Goal: Transaction & Acquisition: Book appointment/travel/reservation

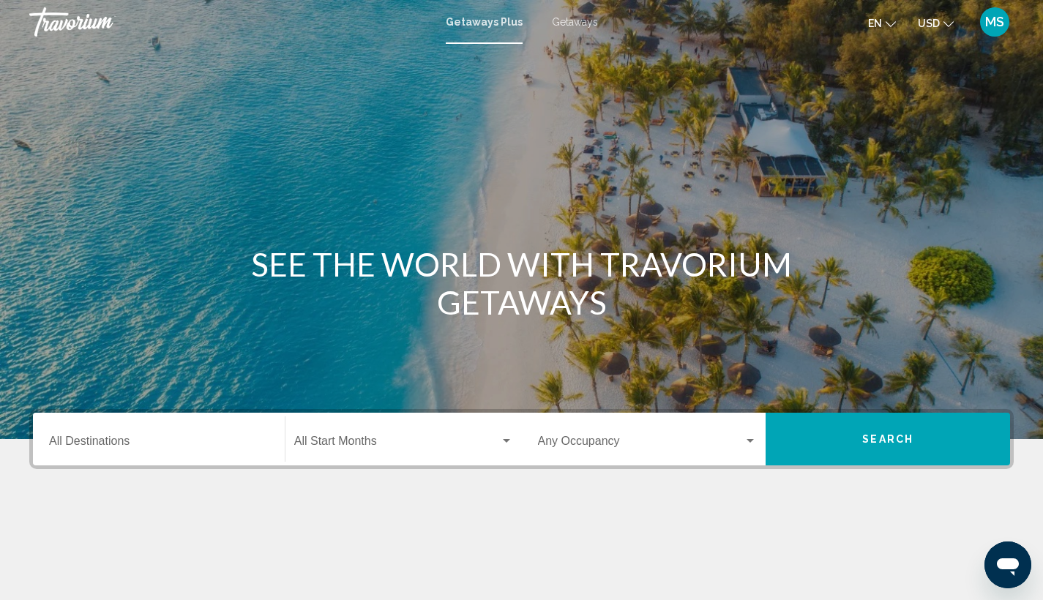
click at [213, 447] on input "Destination All Destinations" at bounding box center [159, 444] width 220 height 13
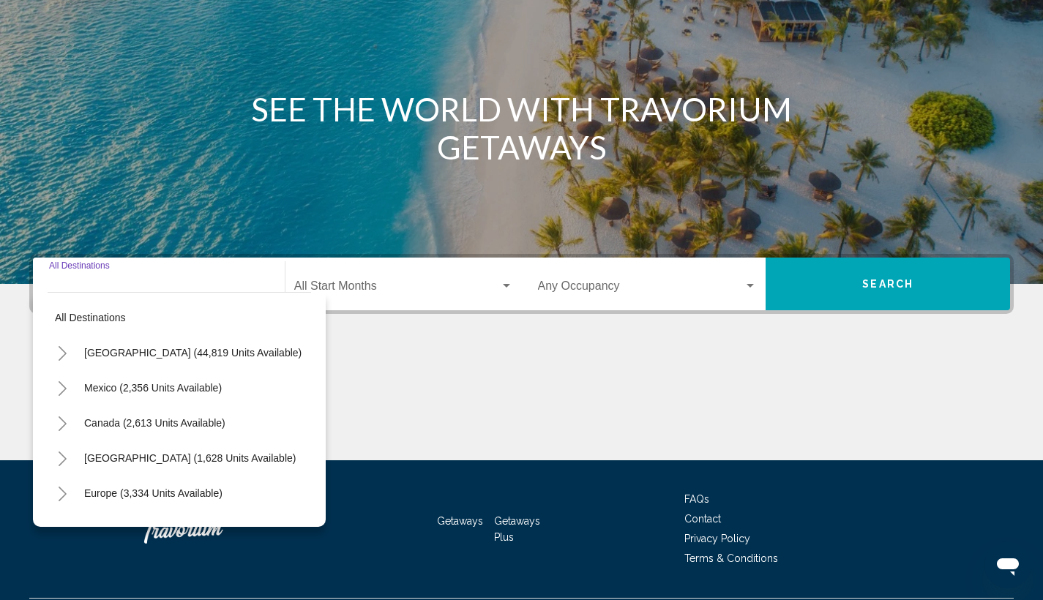
scroll to position [195, 0]
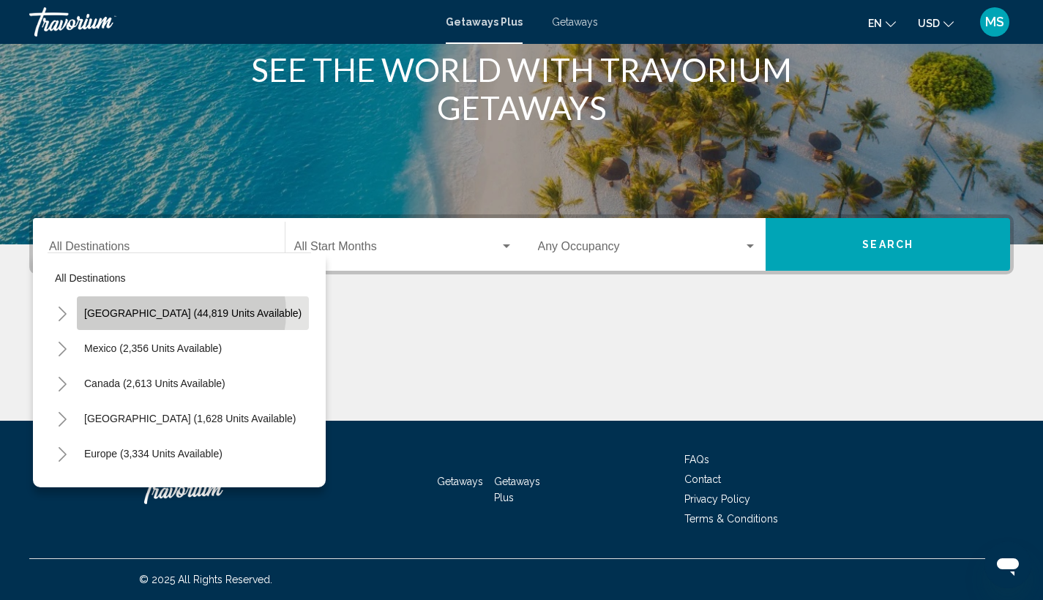
click at [181, 313] on span "[GEOGRAPHIC_DATA] (44,819 units available)" at bounding box center [192, 313] width 217 height 12
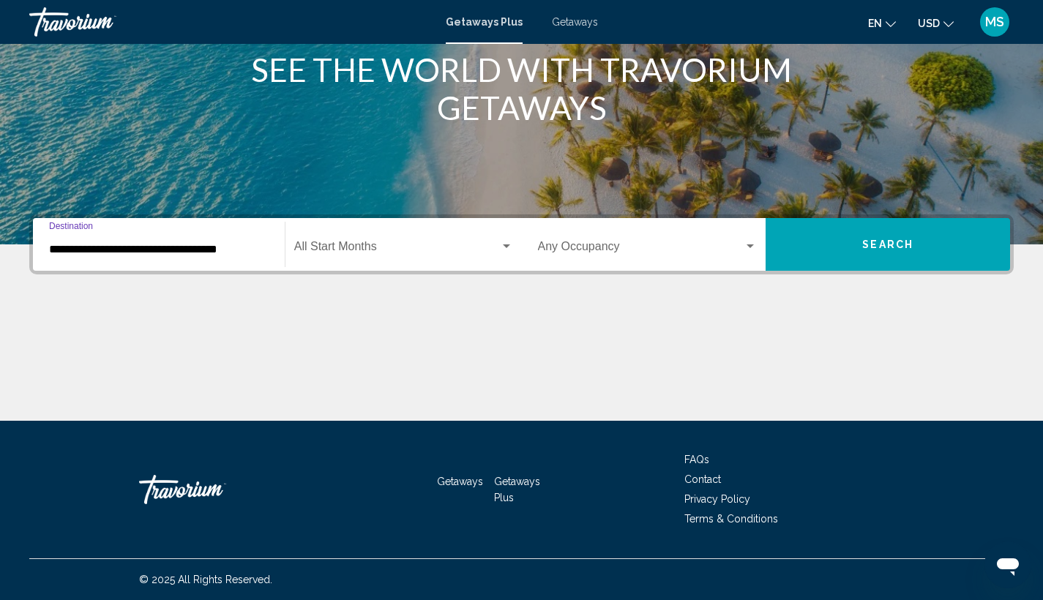
click at [159, 250] on input "**********" at bounding box center [159, 249] width 220 height 13
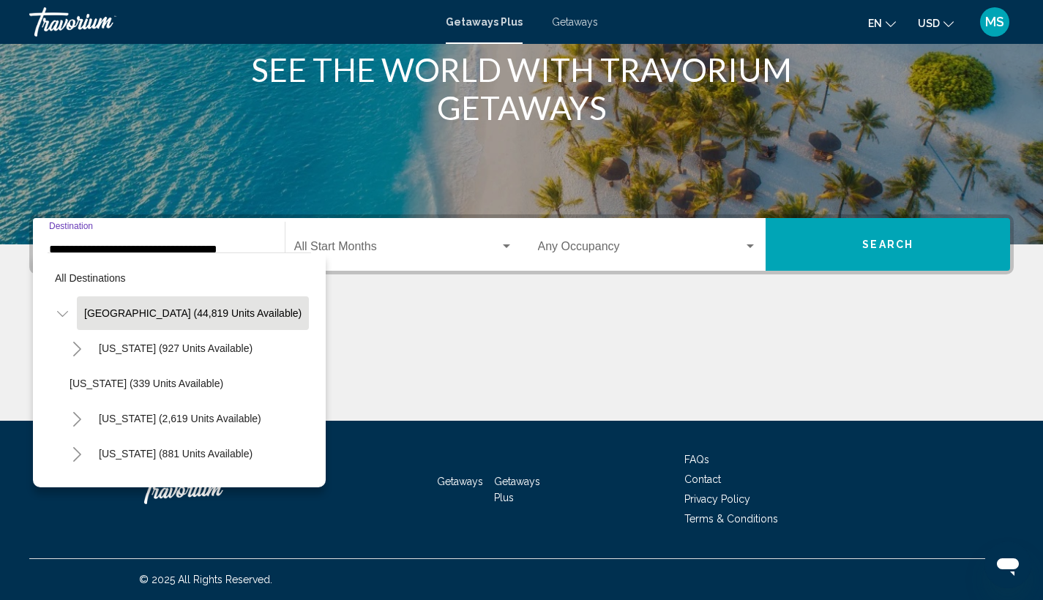
scroll to position [0, 0]
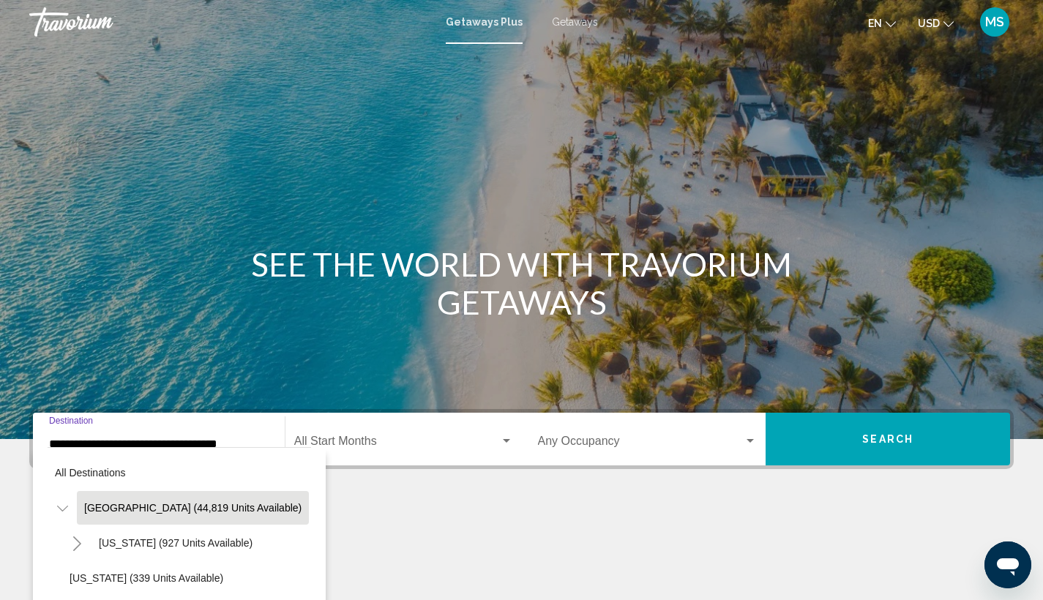
click at [210, 196] on div "Main content" at bounding box center [521, 219] width 1043 height 439
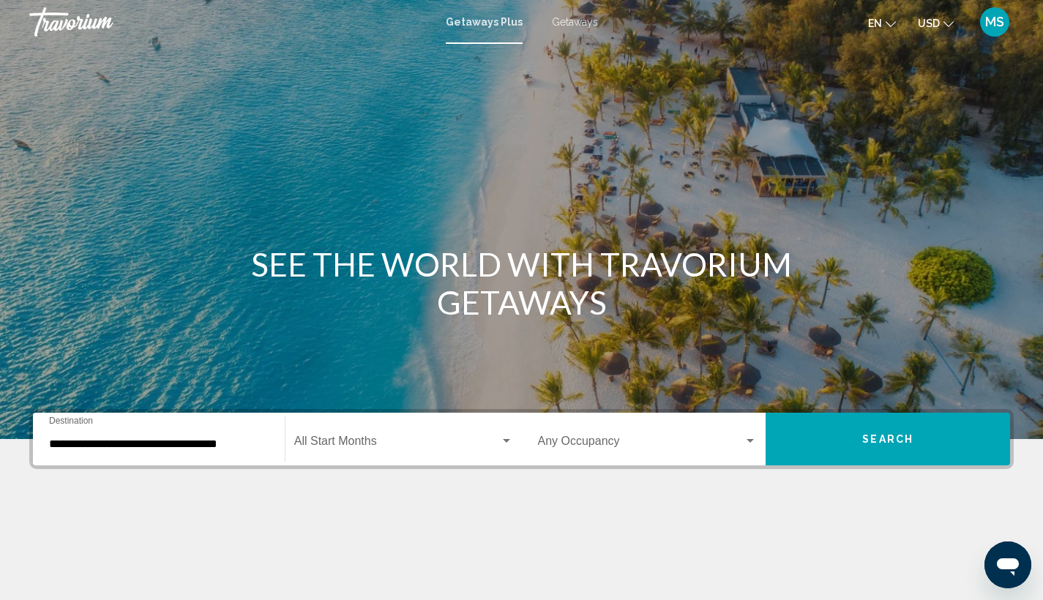
click at [251, 444] on input "**********" at bounding box center [159, 444] width 220 height 13
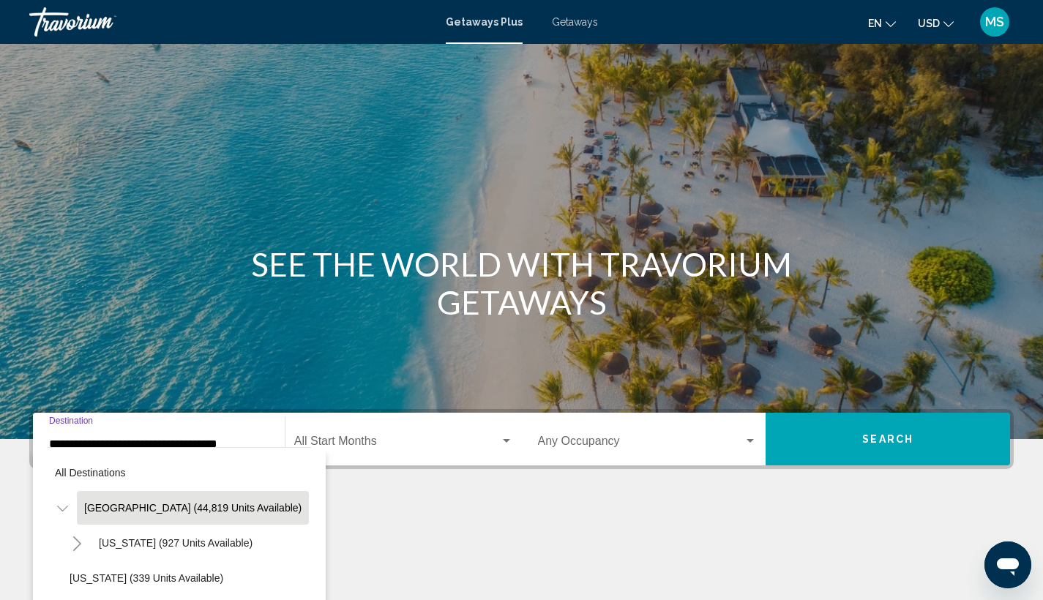
scroll to position [195, 0]
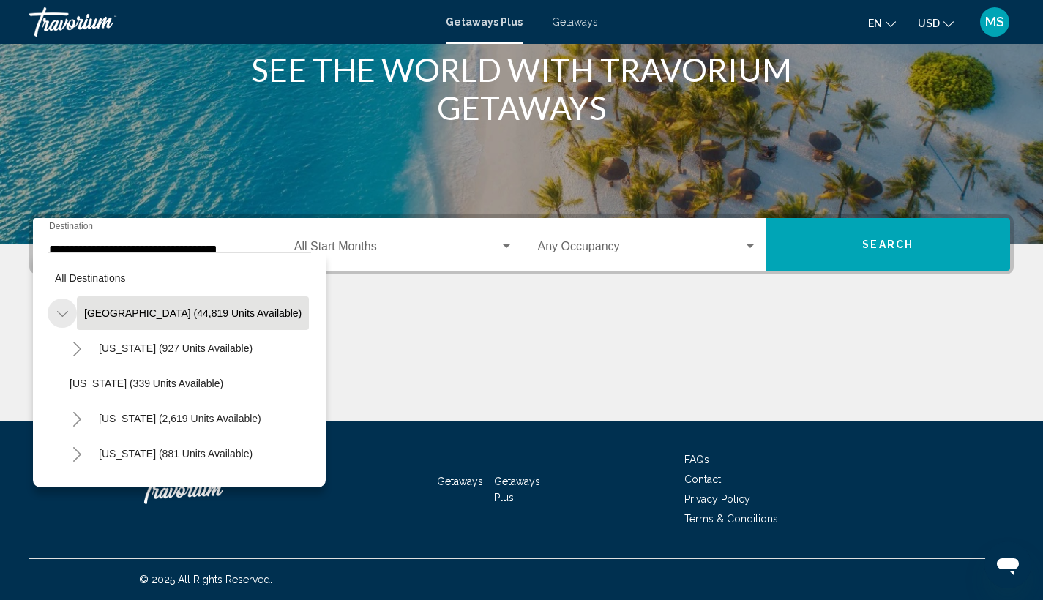
click at [67, 318] on icon "Toggle United States (44,819 units available)" at bounding box center [62, 314] width 11 height 15
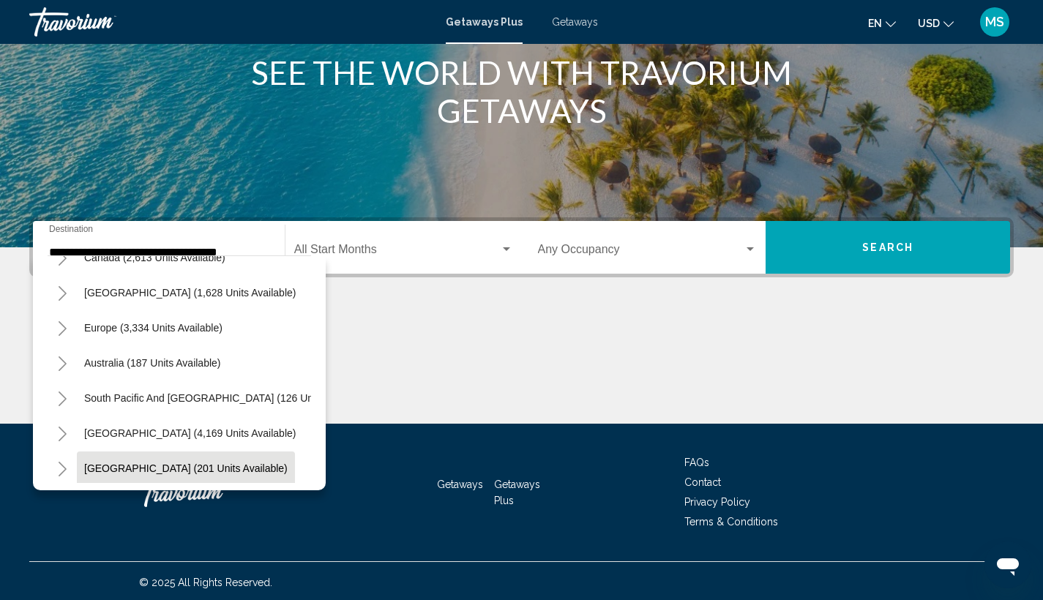
scroll to position [132, 0]
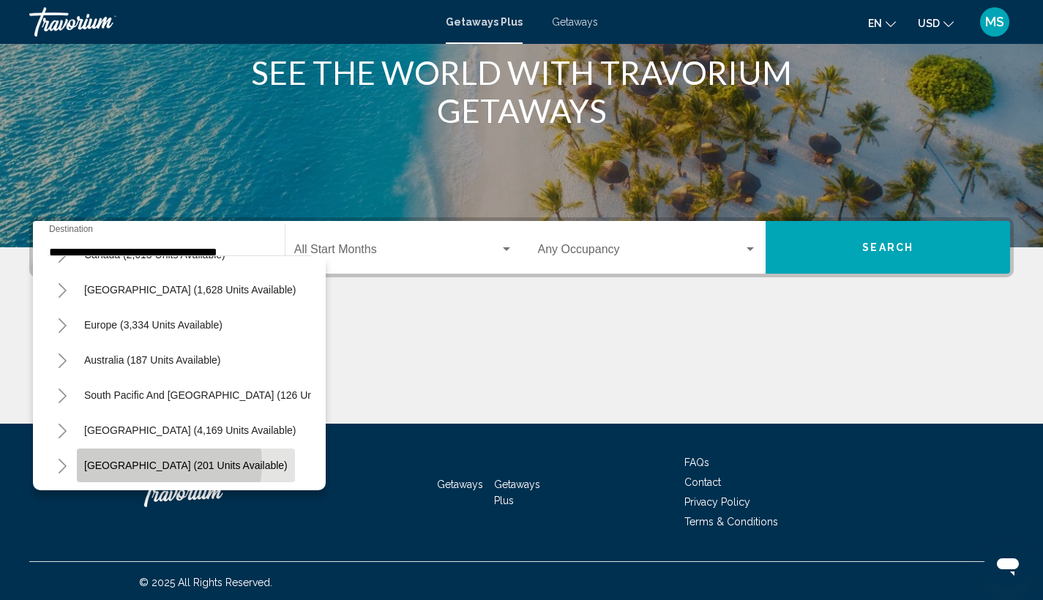
click at [150, 464] on span "[GEOGRAPHIC_DATA] (201 units available)" at bounding box center [186, 466] width 204 height 12
type input "**********"
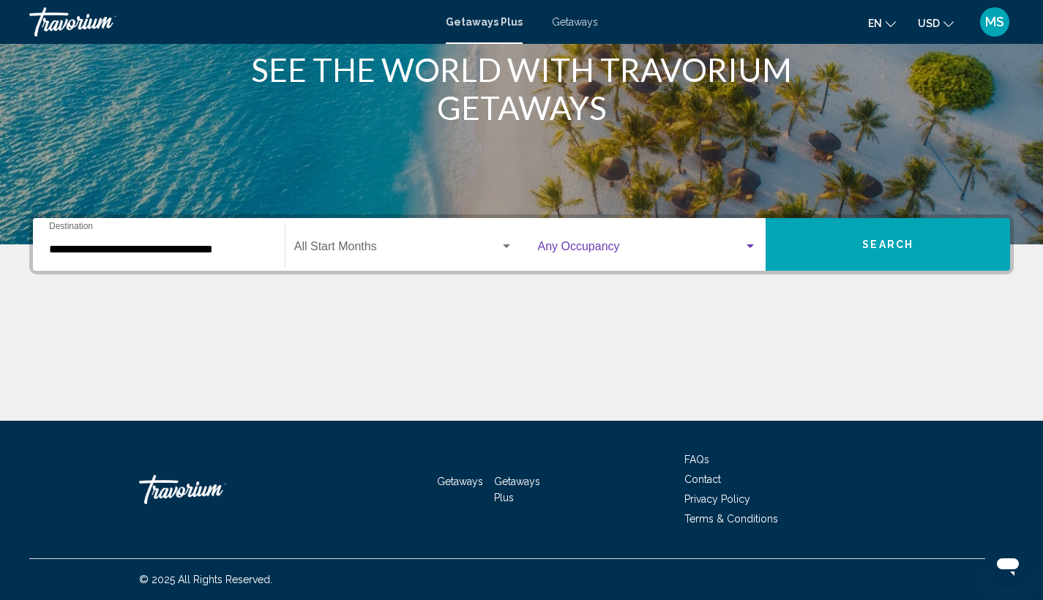
click at [750, 245] on div "Search widget" at bounding box center [750, 247] width 7 height 4
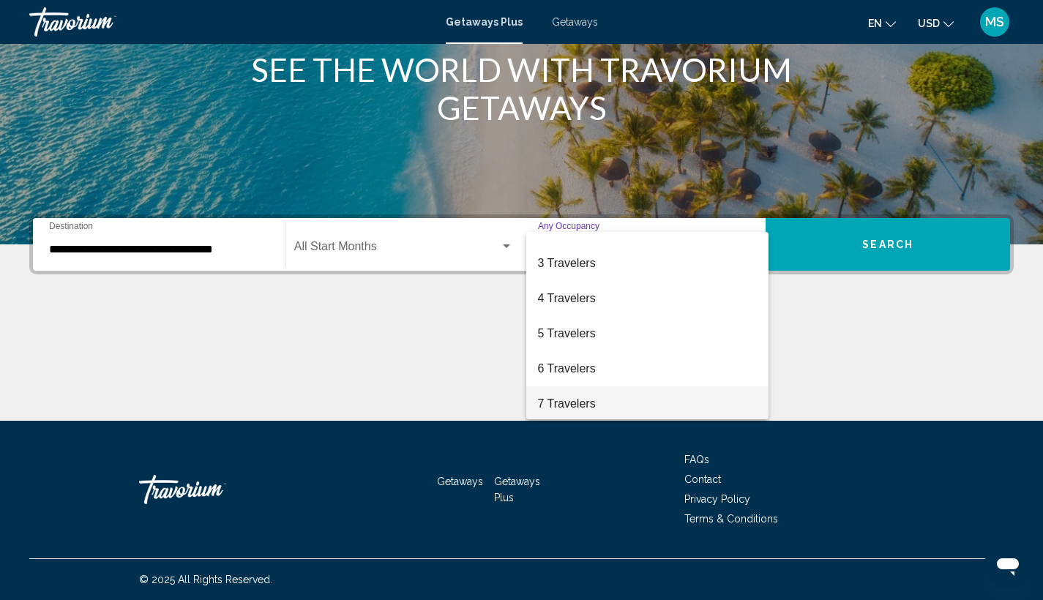
scroll to position [164, 0]
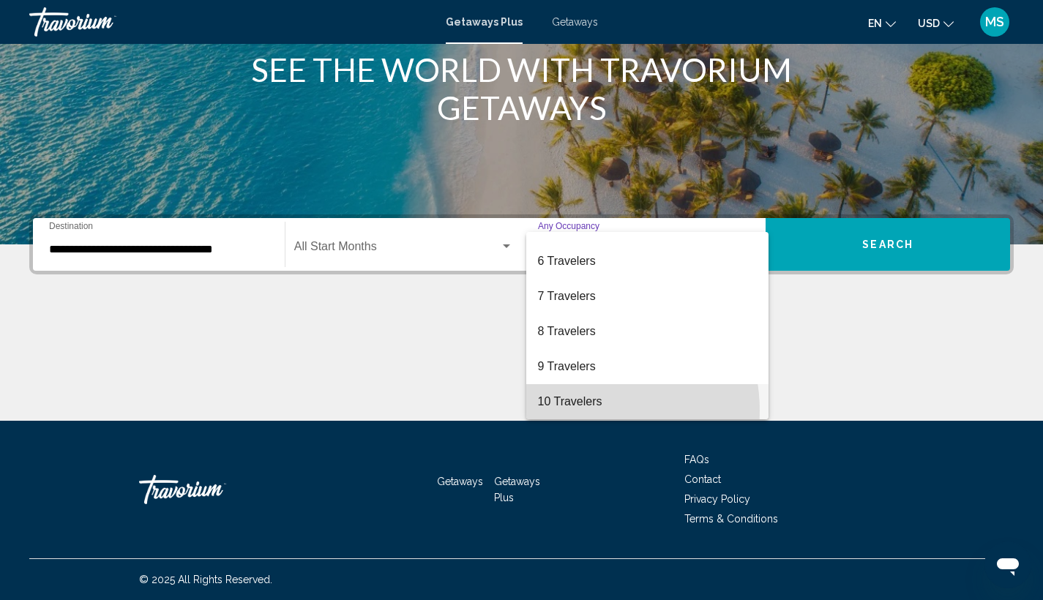
click at [583, 411] on span "10 Travelers" at bounding box center [648, 401] width 220 height 35
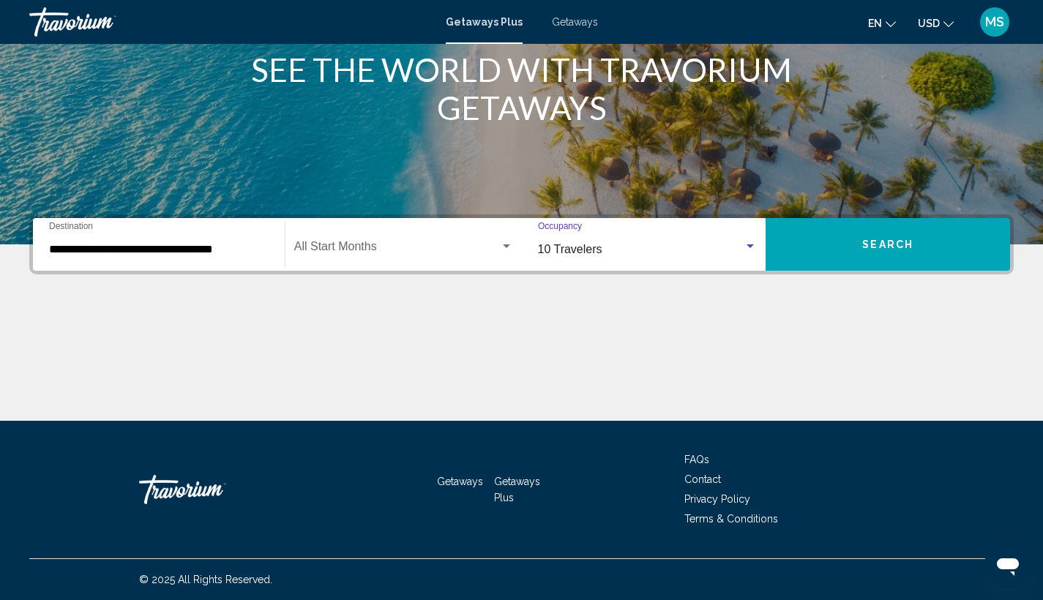
click at [879, 236] on button "Search" at bounding box center [888, 244] width 245 height 53
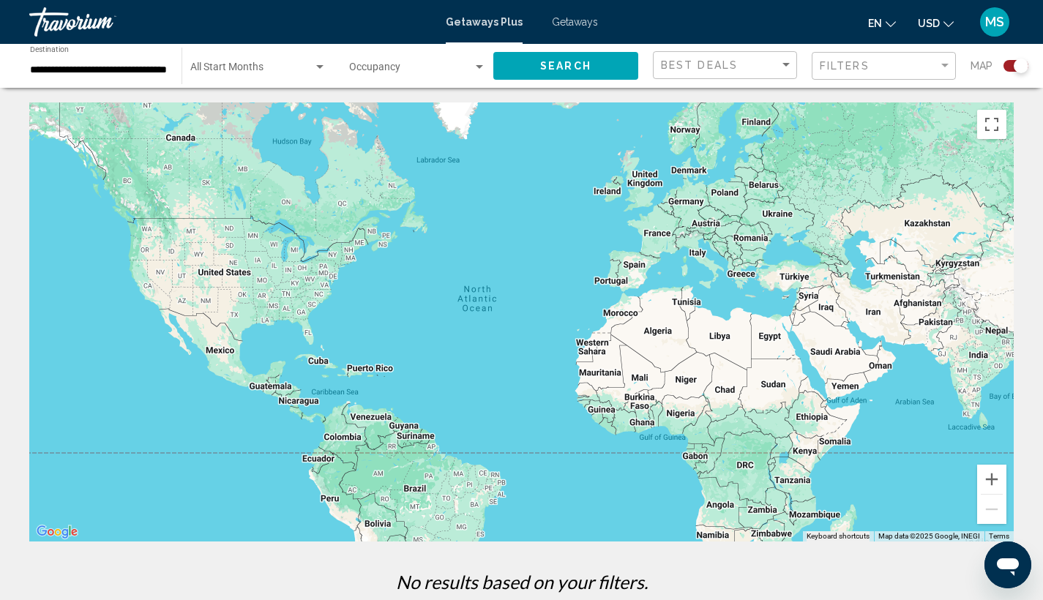
click at [582, 26] on span "Getaways" at bounding box center [575, 22] width 46 height 12
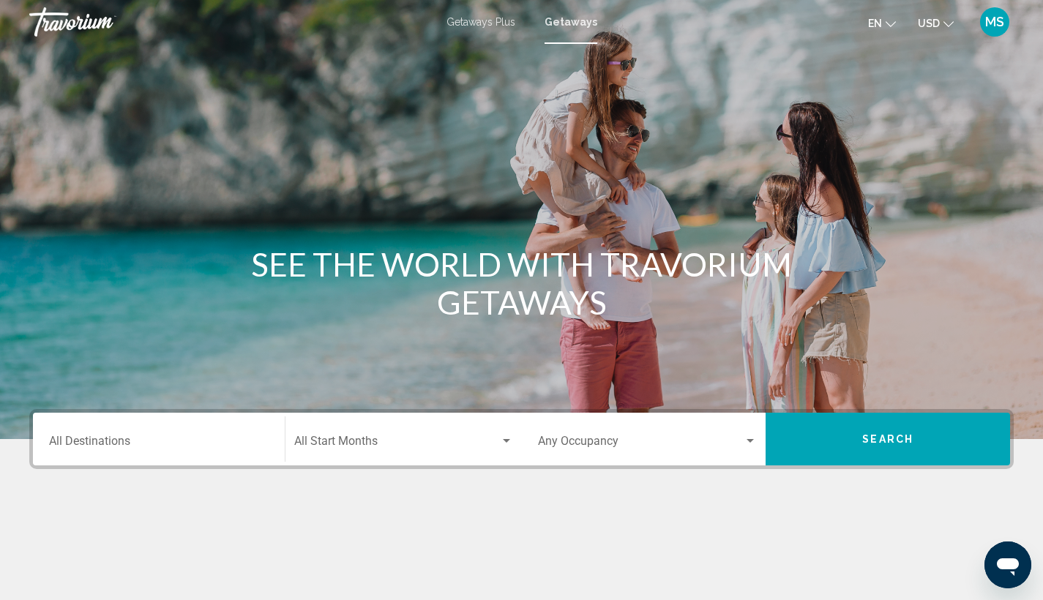
click at [572, 24] on span "Getaways" at bounding box center [571, 22] width 53 height 12
click at [119, 455] on div "Destination All Destinations" at bounding box center [159, 440] width 220 height 46
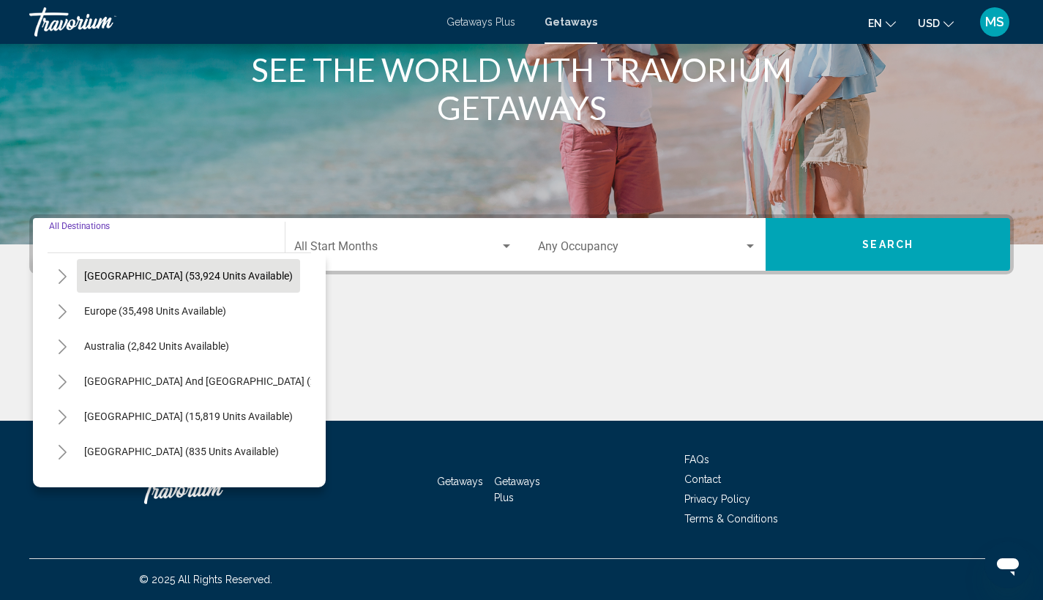
scroll to position [248, 0]
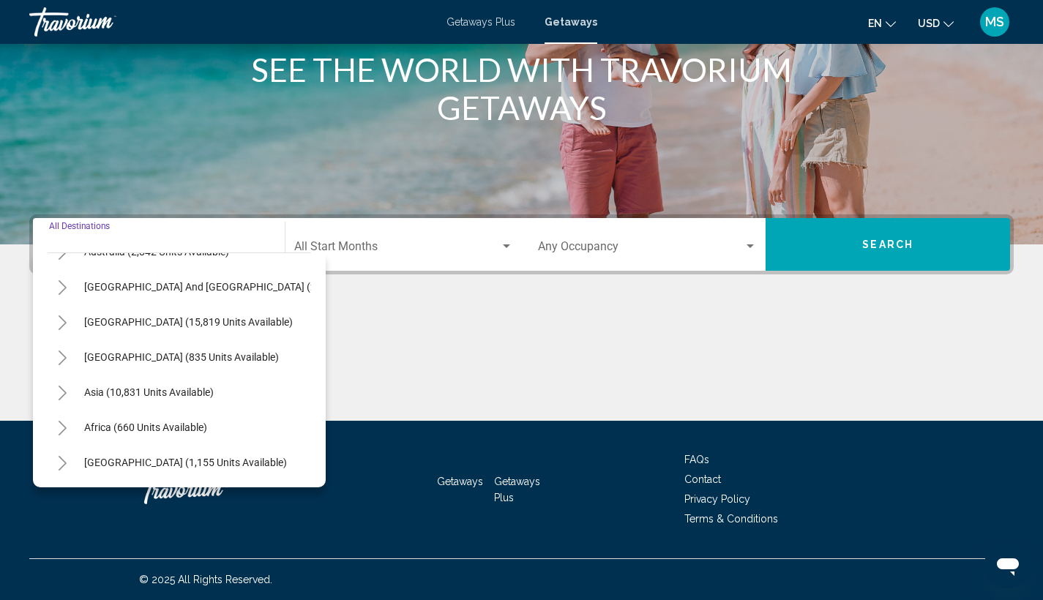
click at [187, 340] on button "[GEOGRAPHIC_DATA] (835 units available)" at bounding box center [181, 357] width 209 height 34
type input "**********"
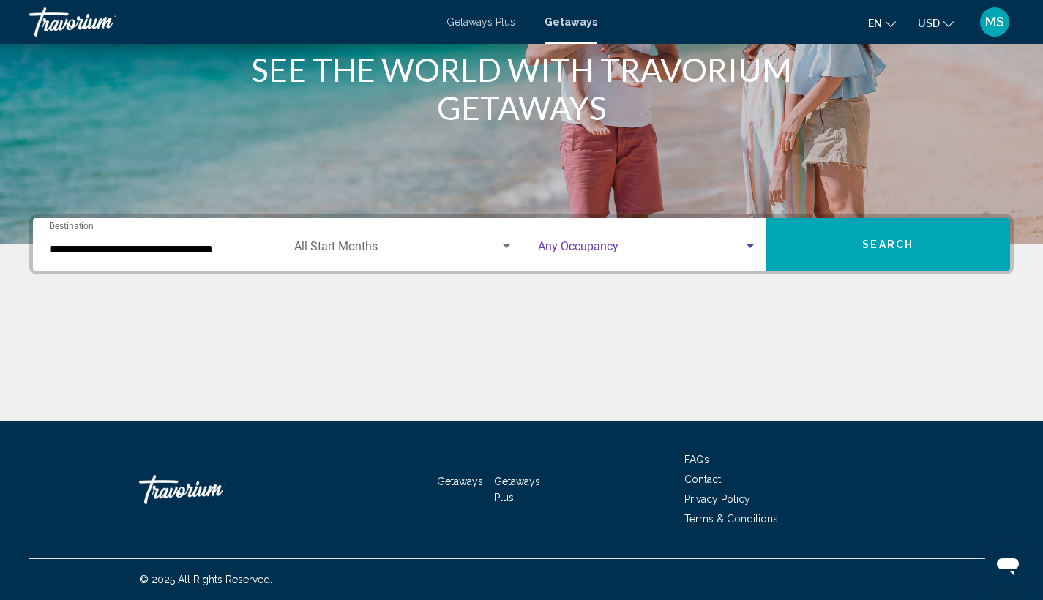
click at [734, 246] on span "Search widget" at bounding box center [641, 249] width 206 height 13
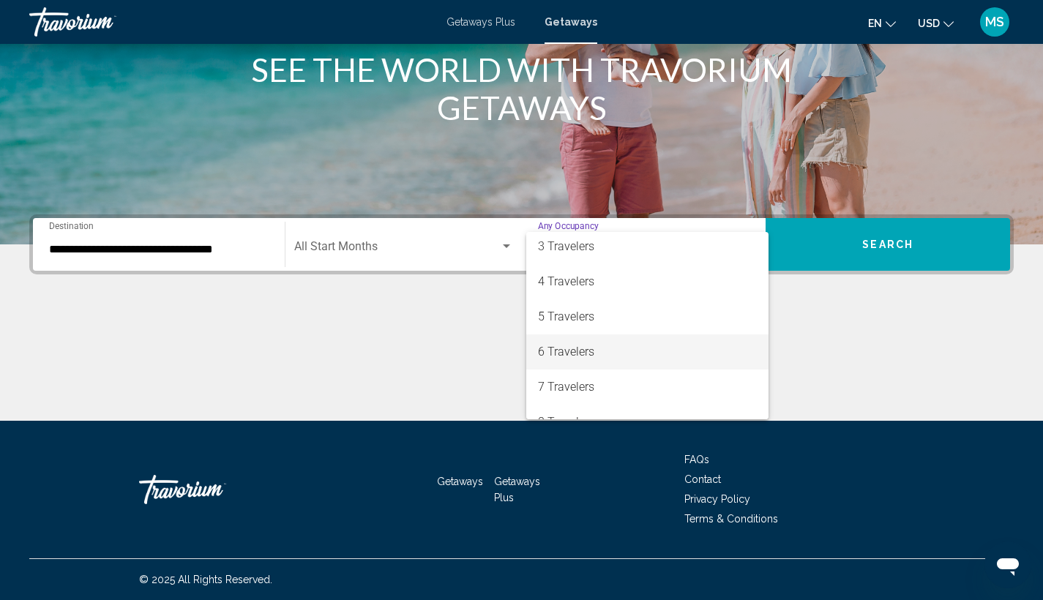
scroll to position [164, 0]
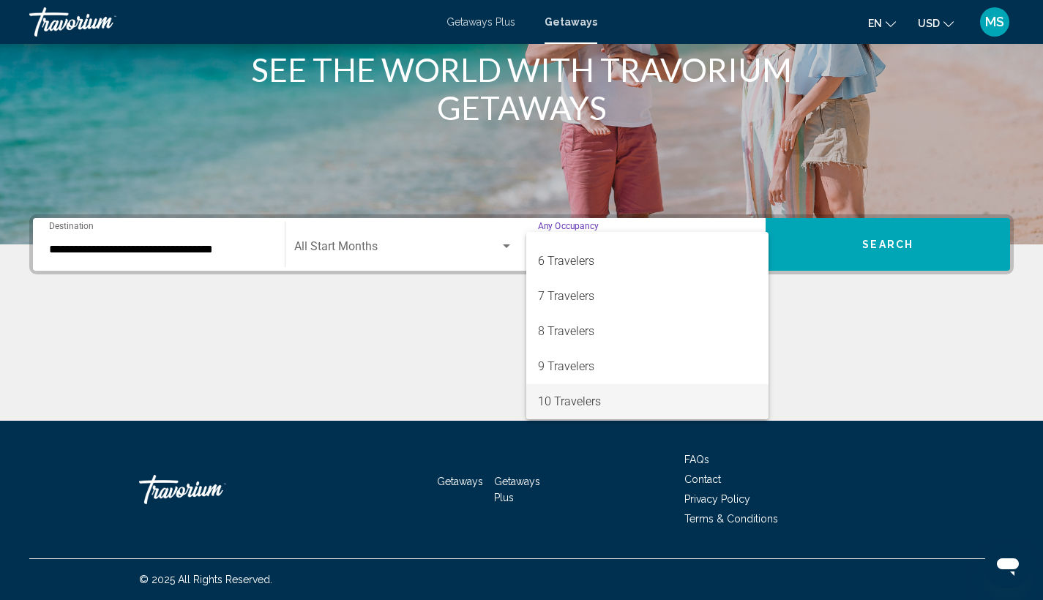
click at [593, 405] on span "10 Travelers" at bounding box center [648, 401] width 220 height 35
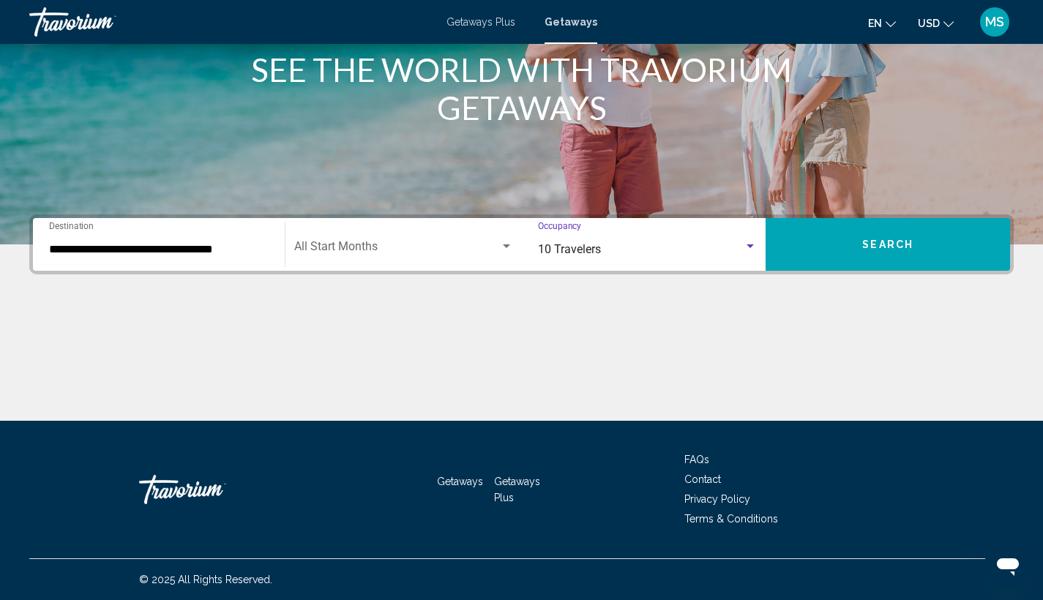
click at [881, 253] on button "Search" at bounding box center [888, 244] width 245 height 53
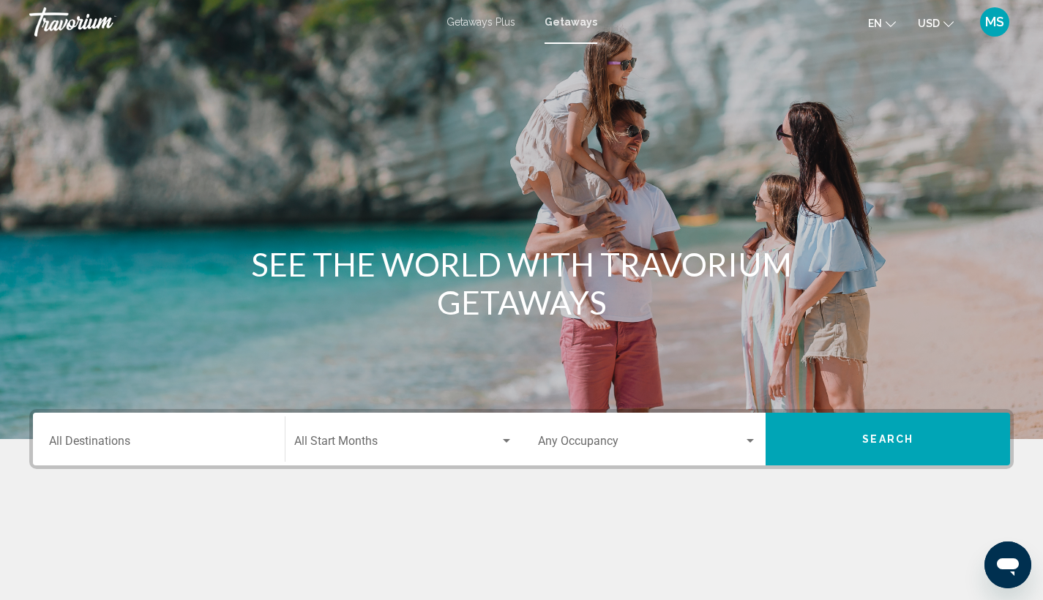
click at [208, 445] on input "Destination All Destinations" at bounding box center [159, 444] width 220 height 13
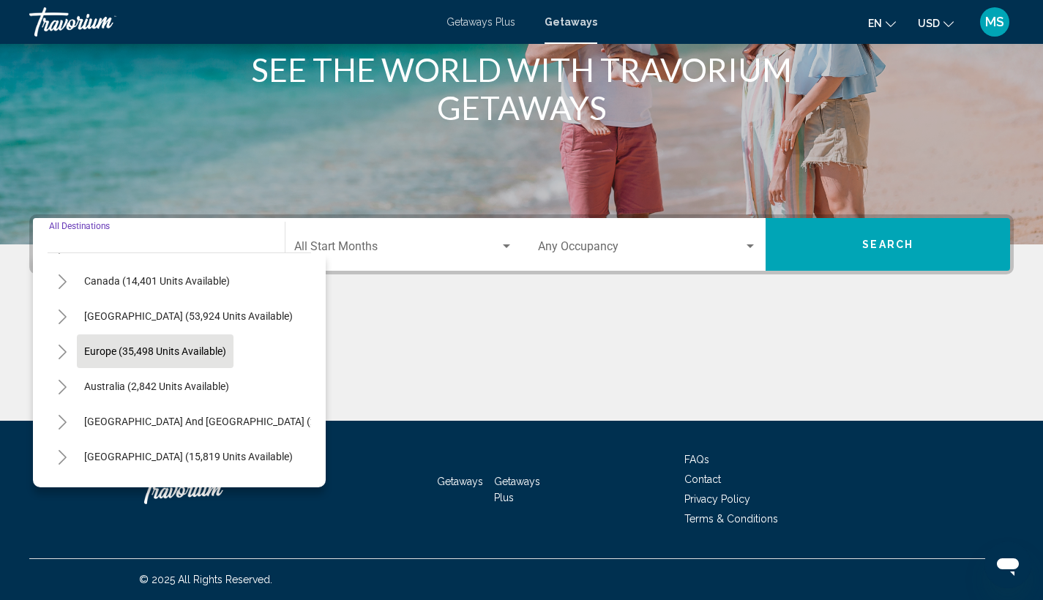
scroll to position [248, 0]
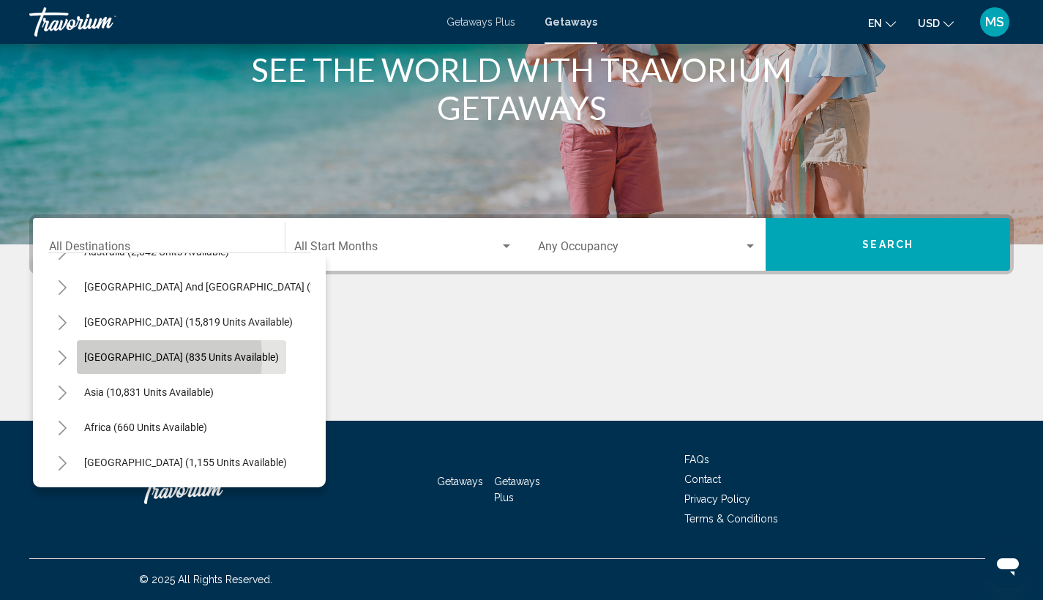
click at [119, 351] on span "[GEOGRAPHIC_DATA] (835 units available)" at bounding box center [181, 357] width 195 height 12
type input "**********"
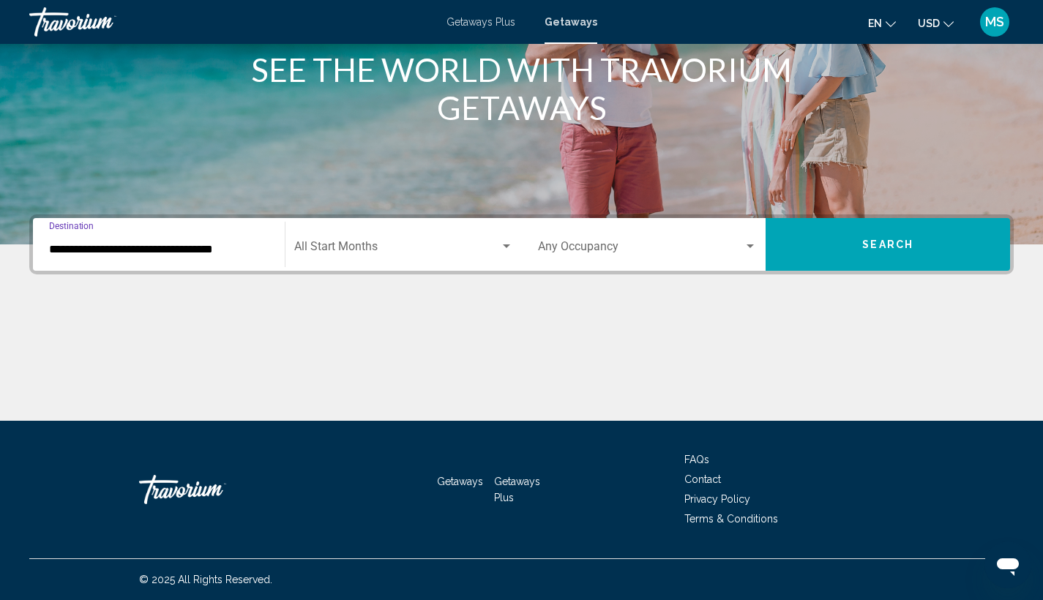
click at [925, 246] on button "Search" at bounding box center [888, 244] width 245 height 53
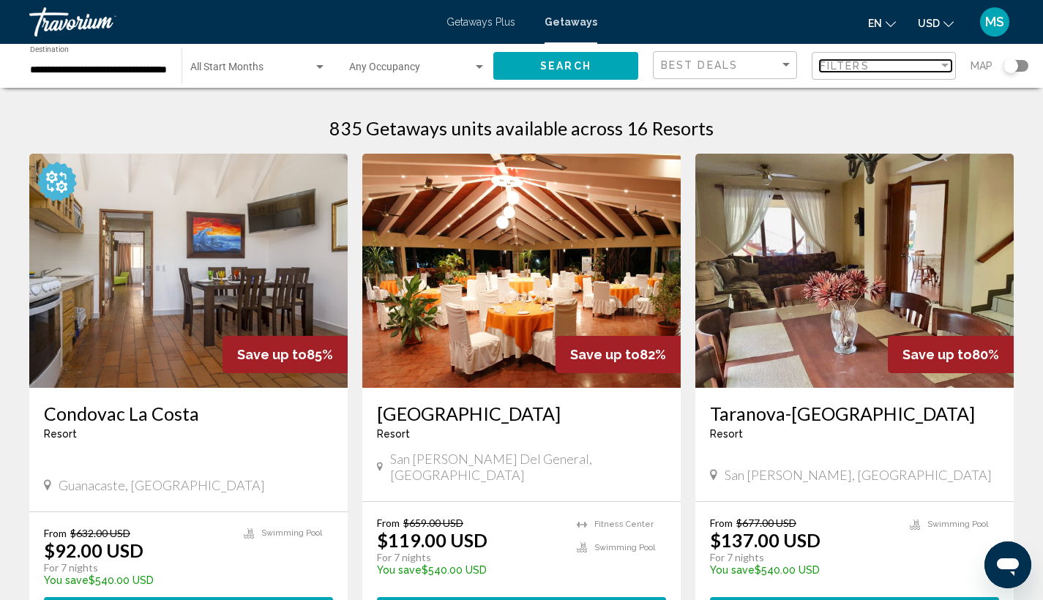
click at [944, 64] on div "Filter" at bounding box center [945, 66] width 7 height 4
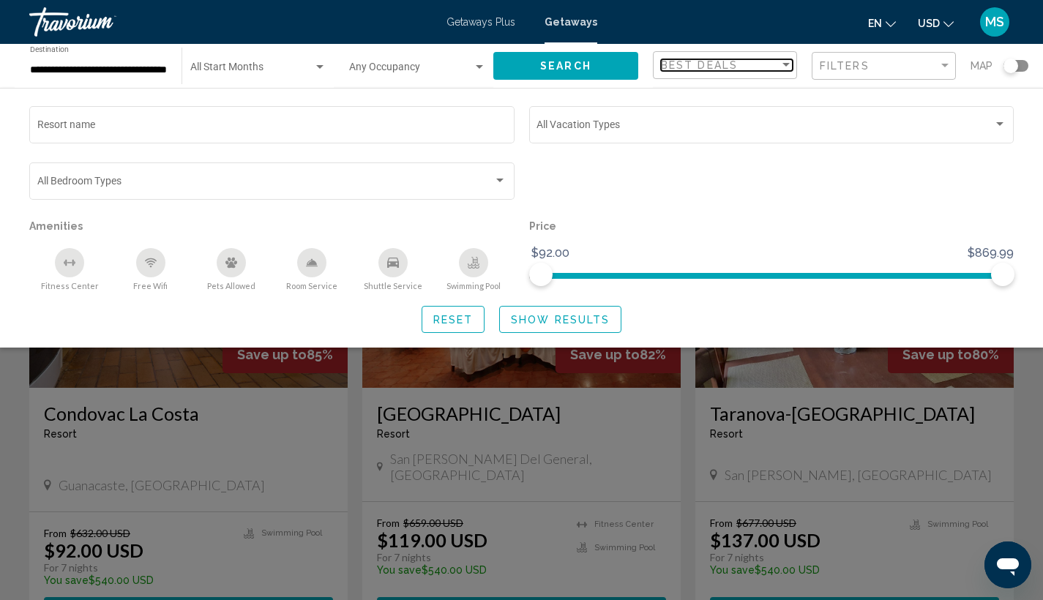
click at [783, 65] on div "Sort by" at bounding box center [786, 65] width 7 height 4
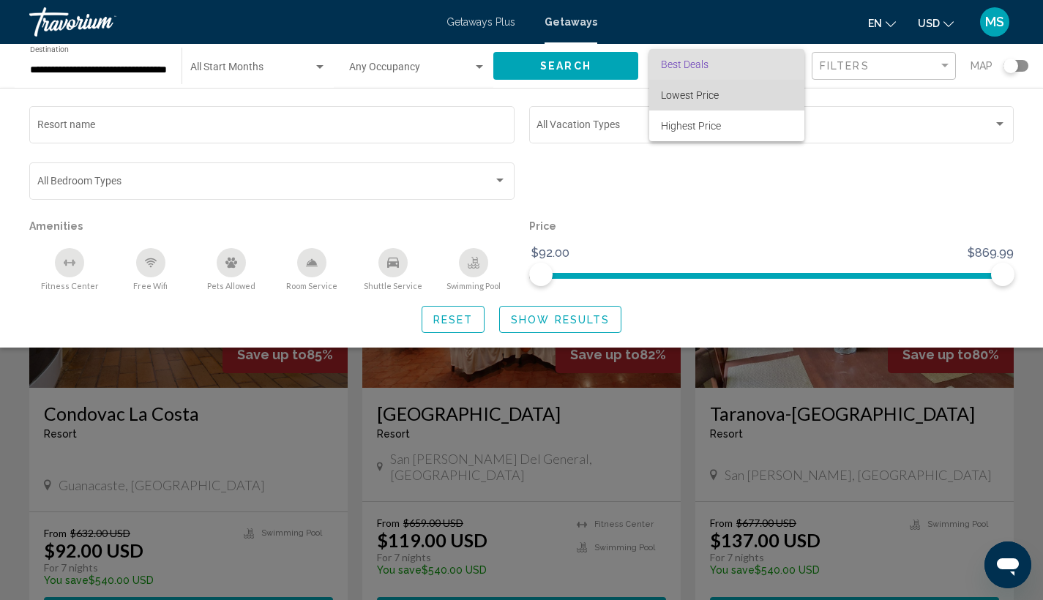
click at [763, 105] on span "Lowest Price" at bounding box center [727, 95] width 132 height 31
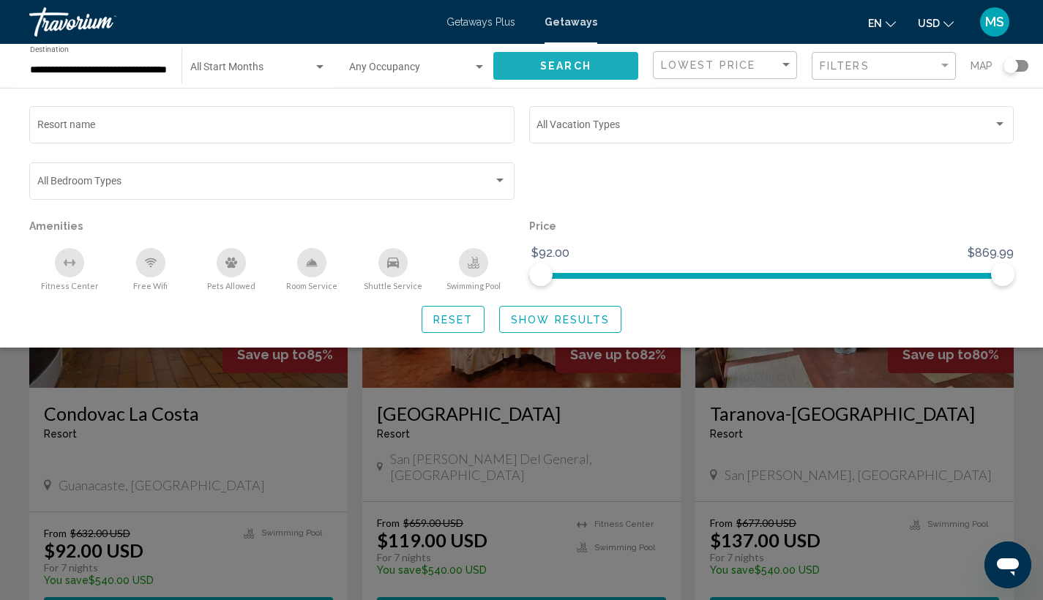
click at [532, 71] on button "Search" at bounding box center [565, 65] width 145 height 27
click at [571, 324] on span "Show Results" at bounding box center [560, 320] width 99 height 12
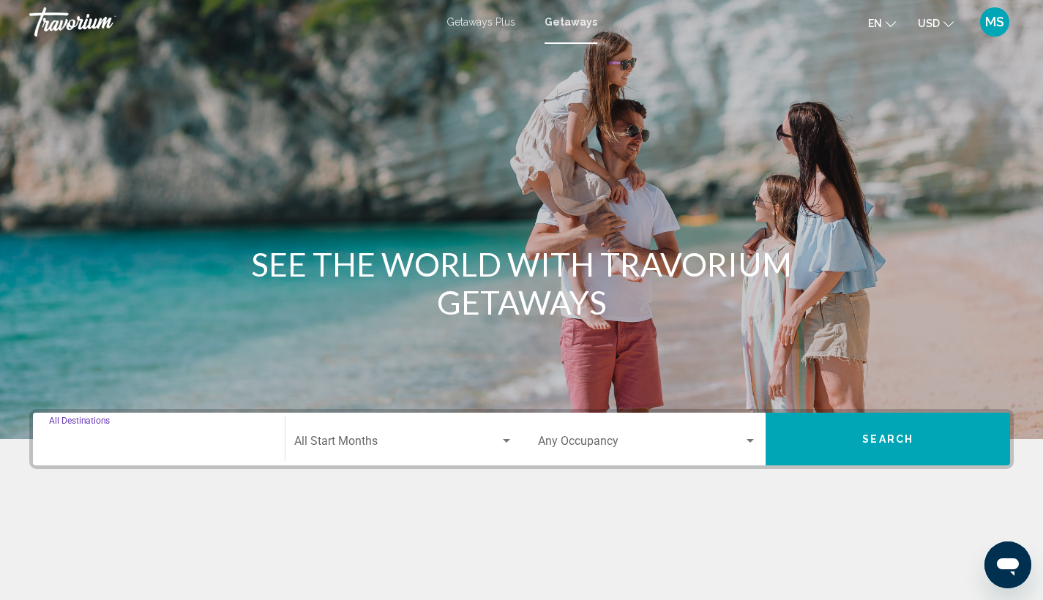
click at [253, 444] on input "Destination All Destinations" at bounding box center [159, 444] width 220 height 13
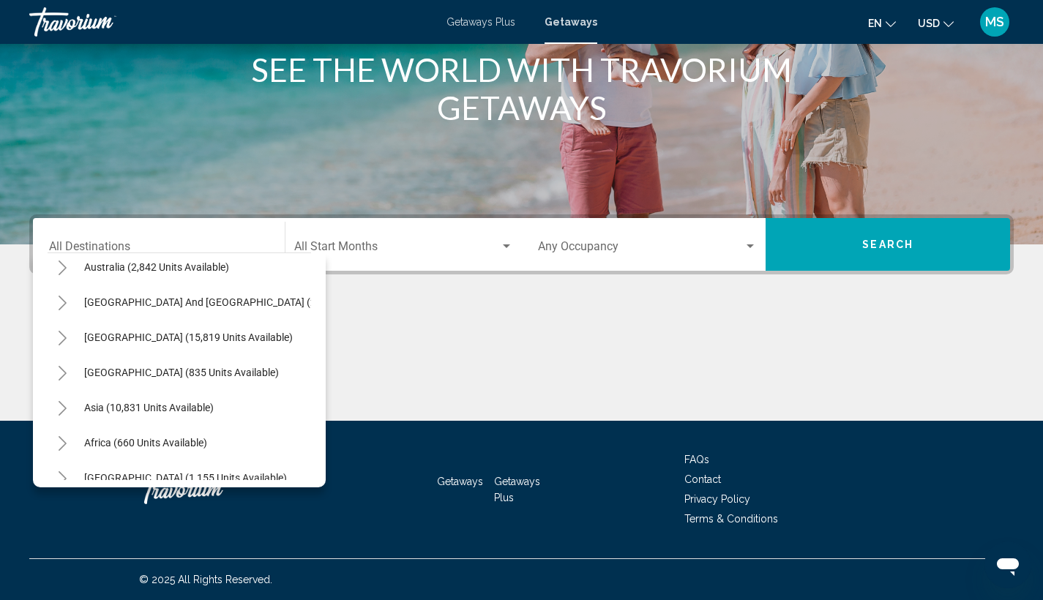
scroll to position [248, 0]
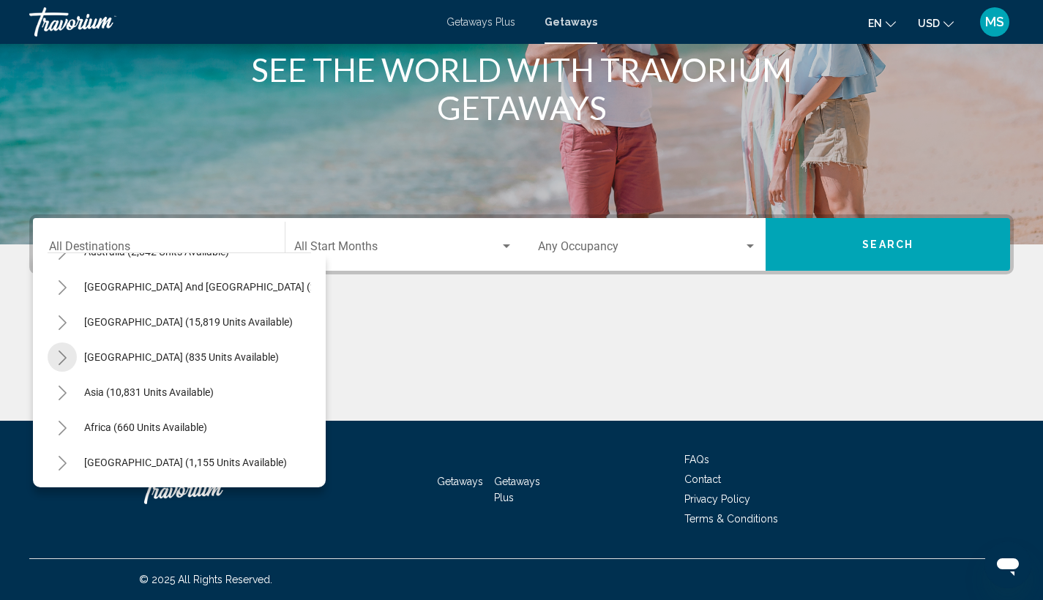
click at [65, 351] on icon "Toggle Central America (835 units available)" at bounding box center [62, 358] width 11 height 15
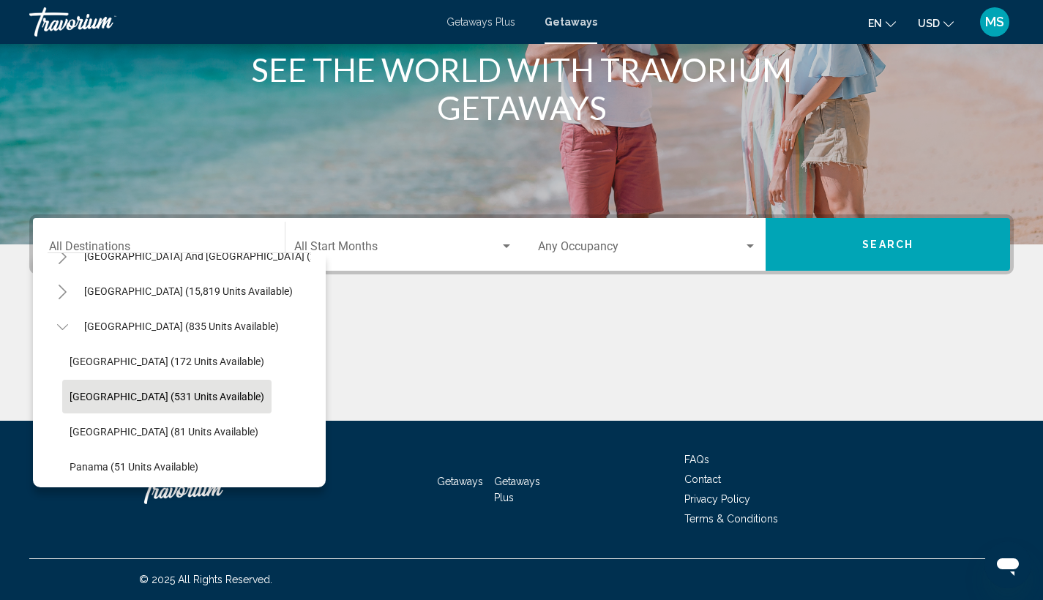
scroll to position [301, 0]
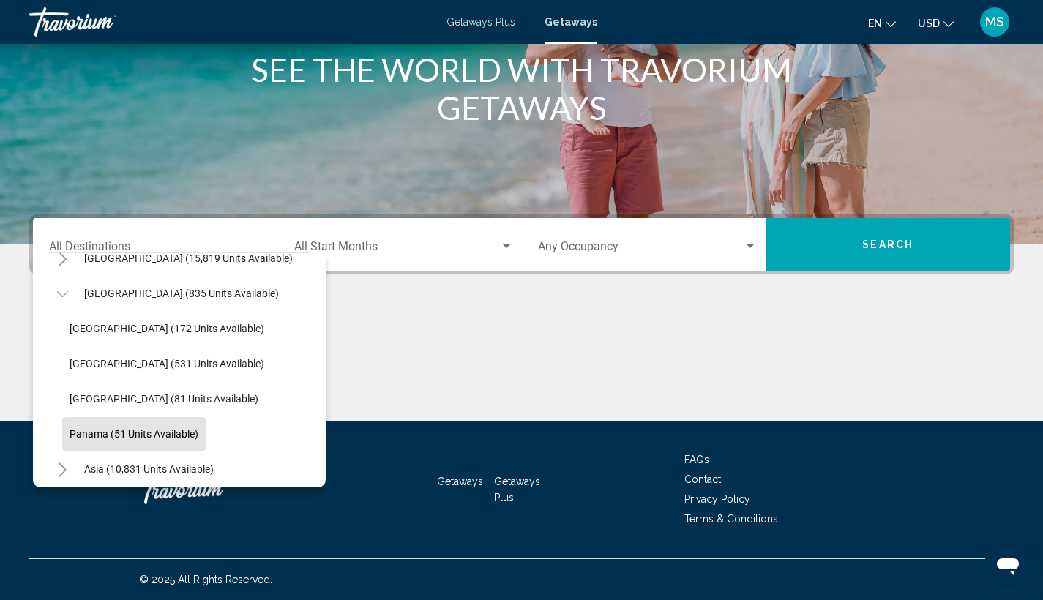
click at [114, 436] on span "Panama (51 units available)" at bounding box center [134, 434] width 129 height 12
type input "**********"
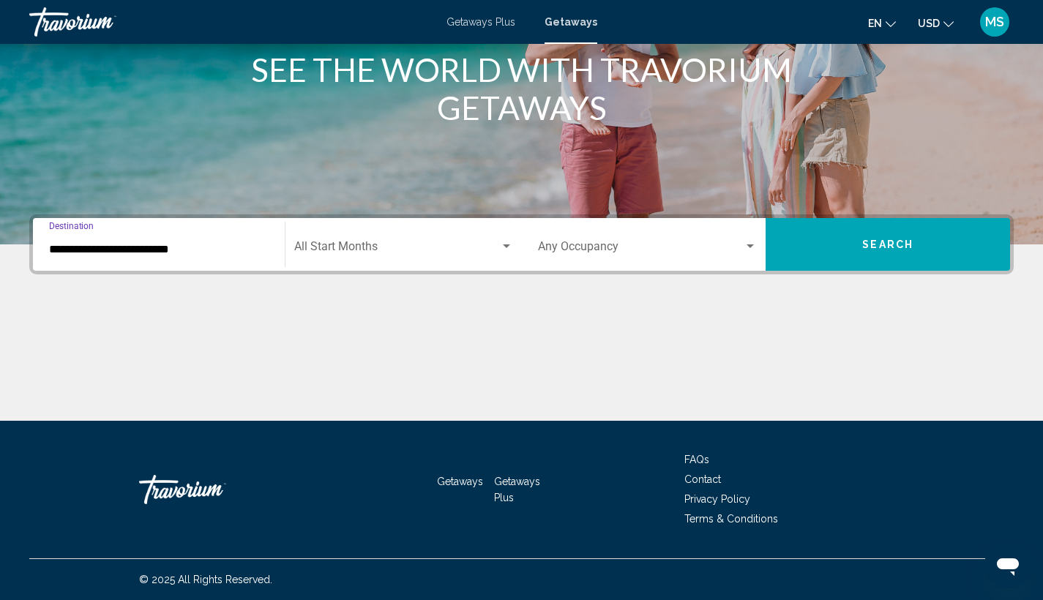
click at [881, 261] on button "Search" at bounding box center [888, 244] width 245 height 53
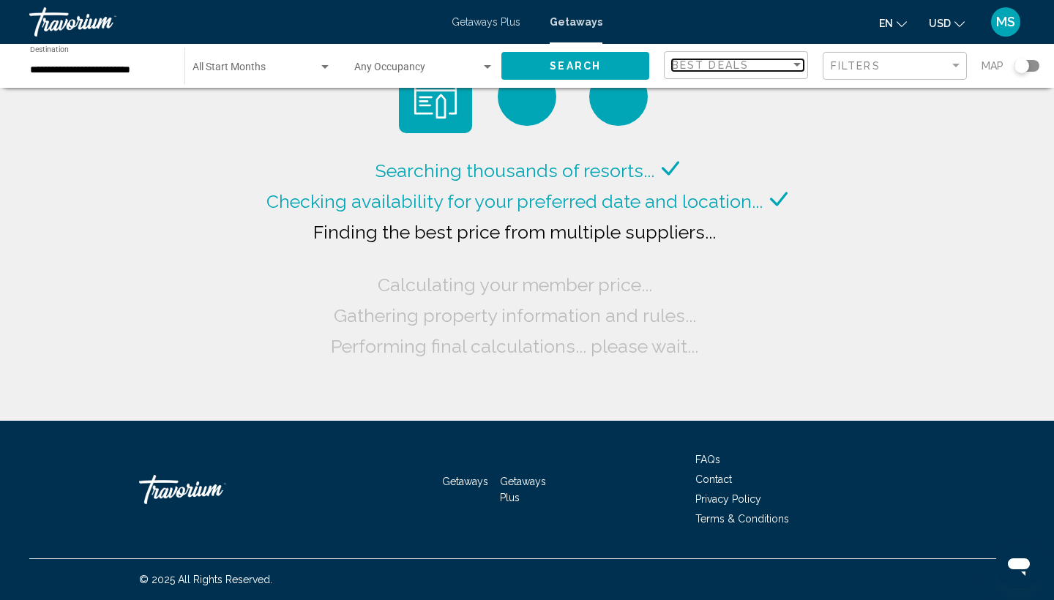
click at [791, 59] on div "Sort by" at bounding box center [797, 65] width 13 height 12
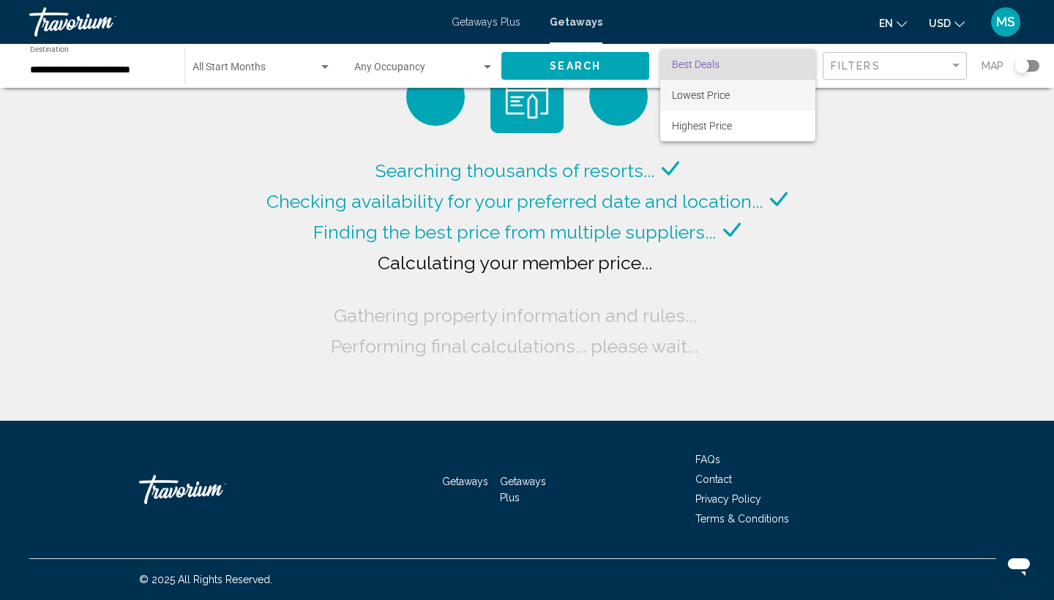
click at [773, 103] on span "Lowest Price" at bounding box center [738, 95] width 132 height 31
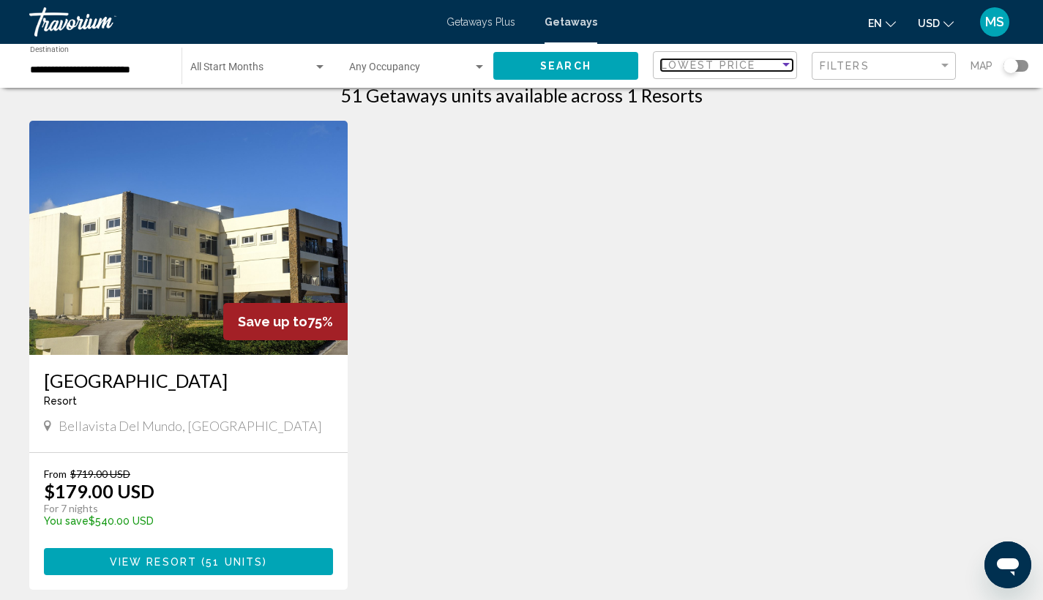
scroll to position [97, 0]
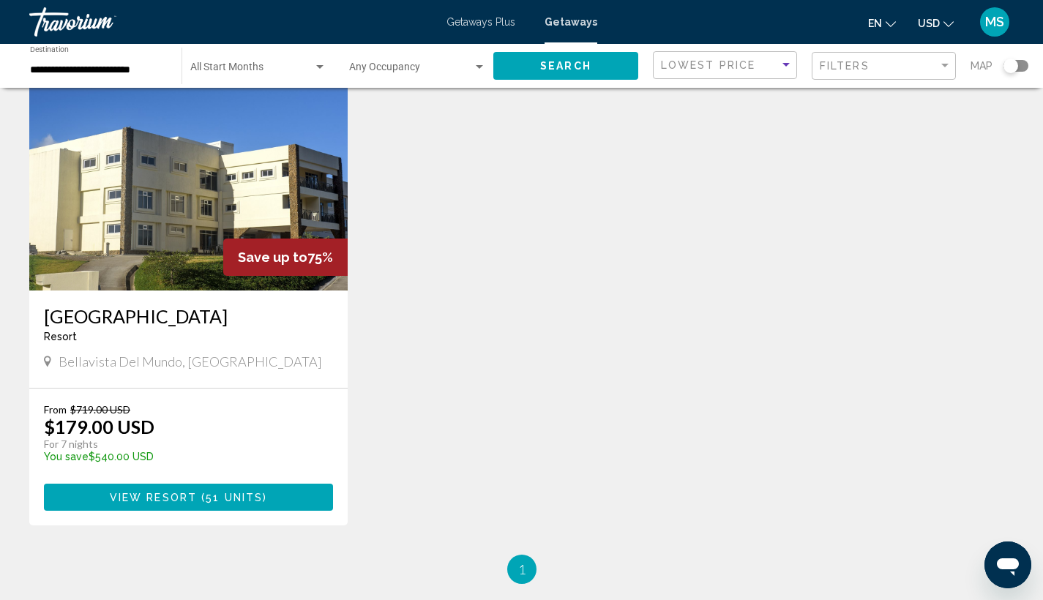
click at [133, 492] on span "View Resort" at bounding box center [153, 498] width 87 height 12
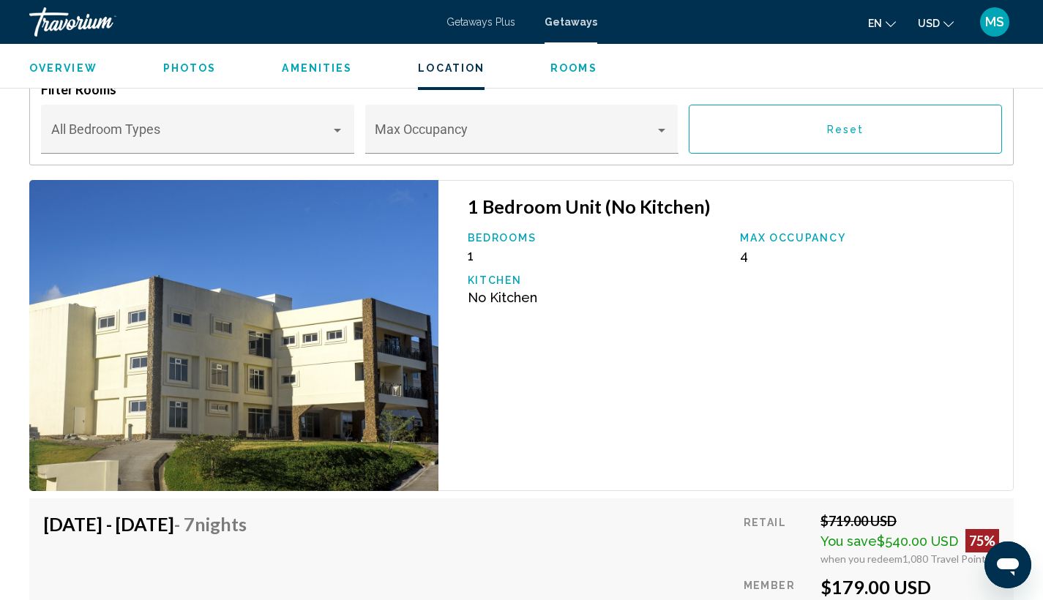
scroll to position [2075, 0]
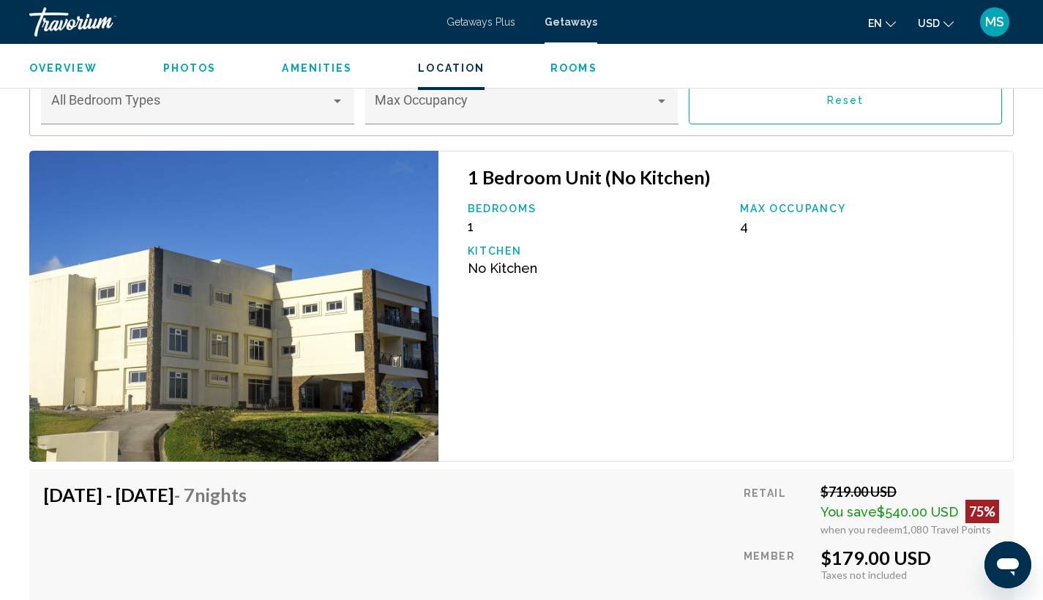
click at [397, 336] on img "Main content" at bounding box center [233, 307] width 409 height 312
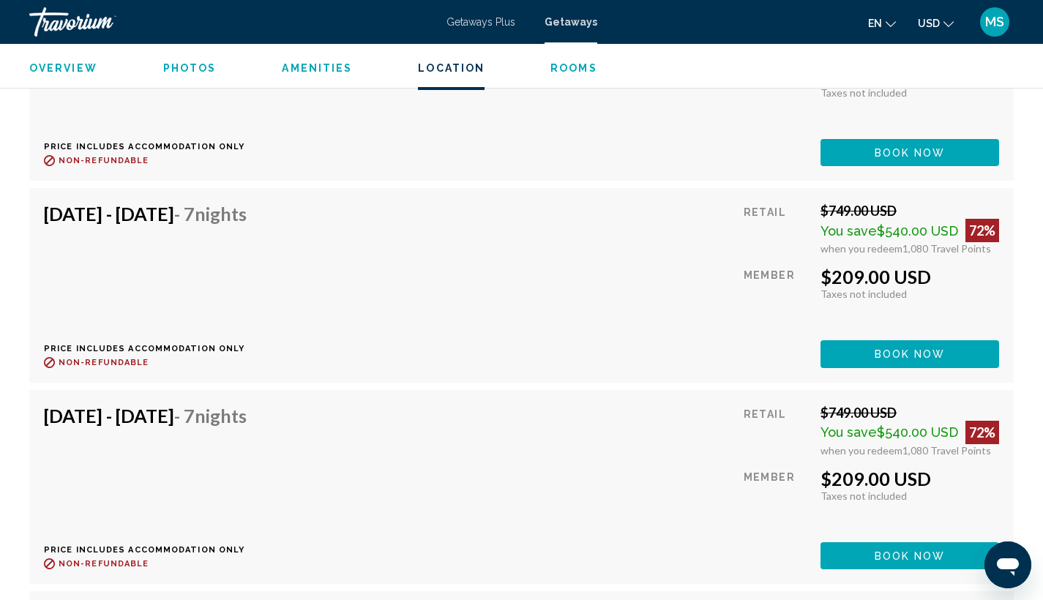
scroll to position [3568, 0]
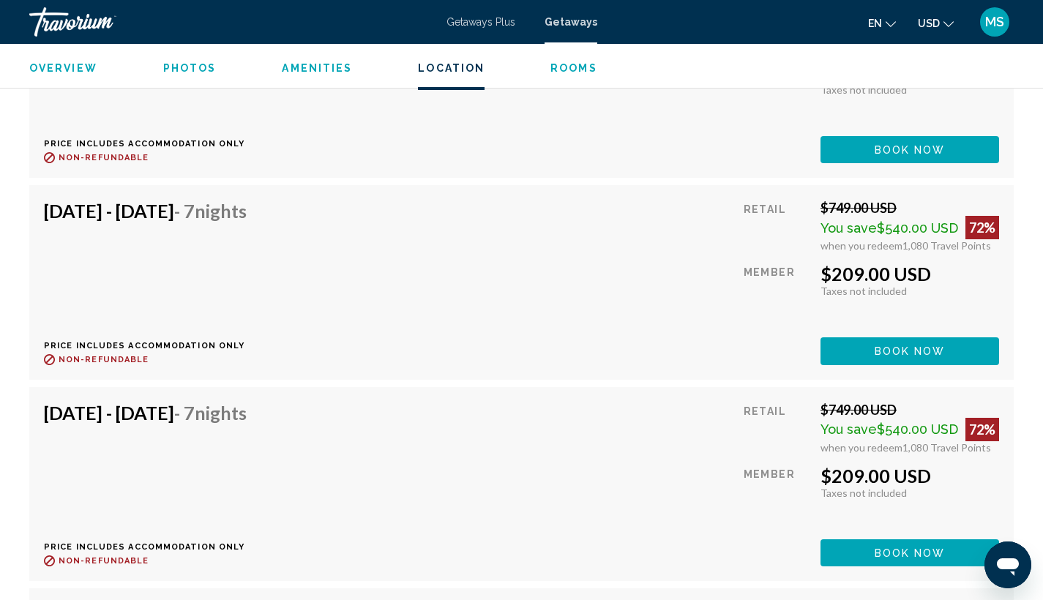
click at [854, 494] on span "Taxes not included" at bounding box center [864, 493] width 86 height 12
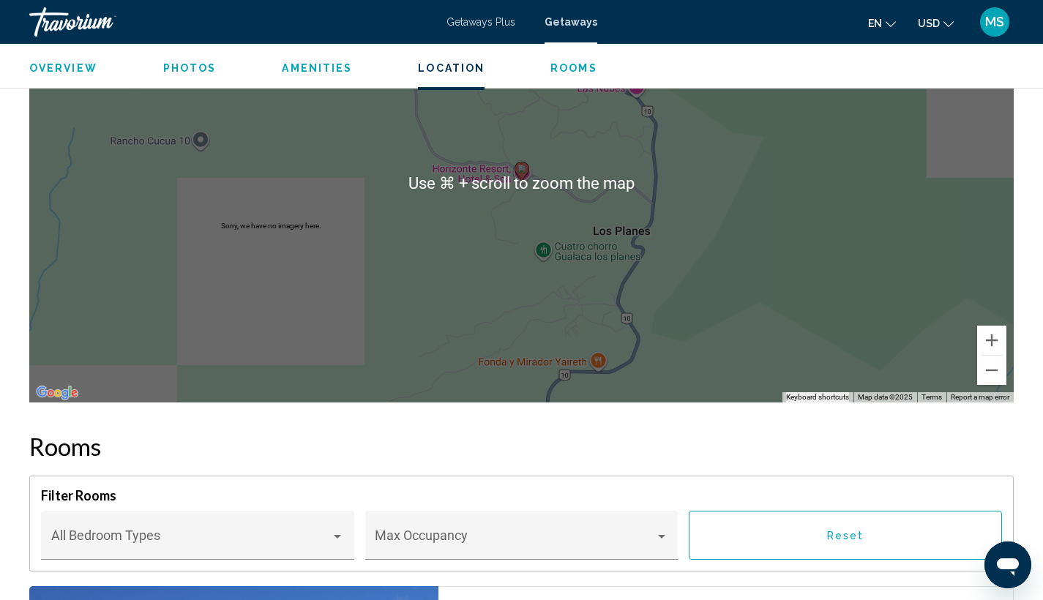
scroll to position [1606, 0]
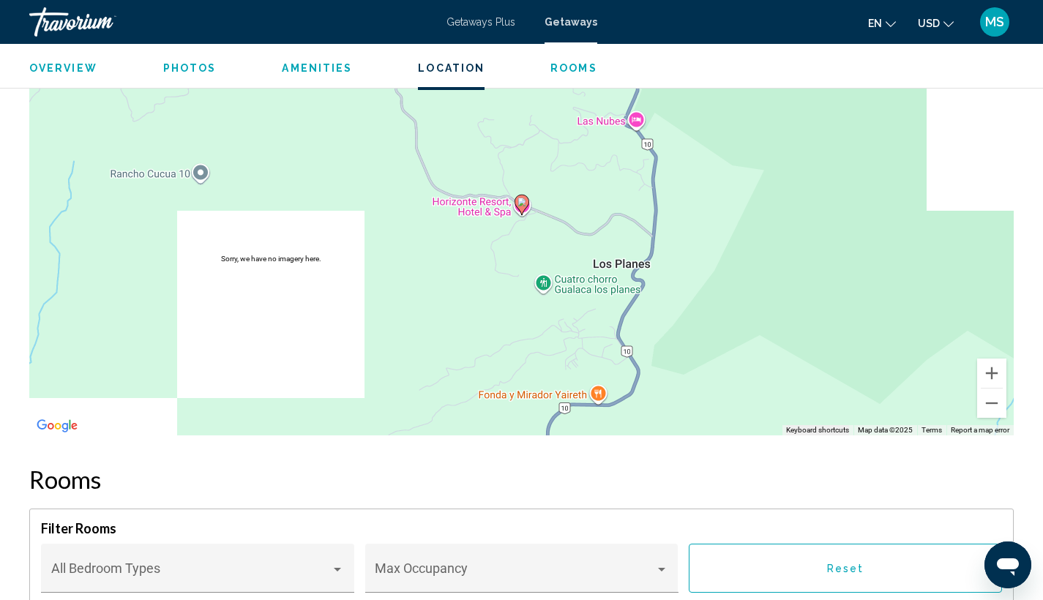
click at [487, 31] on div "Getaways Plus Getaways en English Español Français Italiano Português русский U…" at bounding box center [521, 22] width 1043 height 31
click at [485, 23] on span "Getaways Plus" at bounding box center [481, 22] width 69 height 12
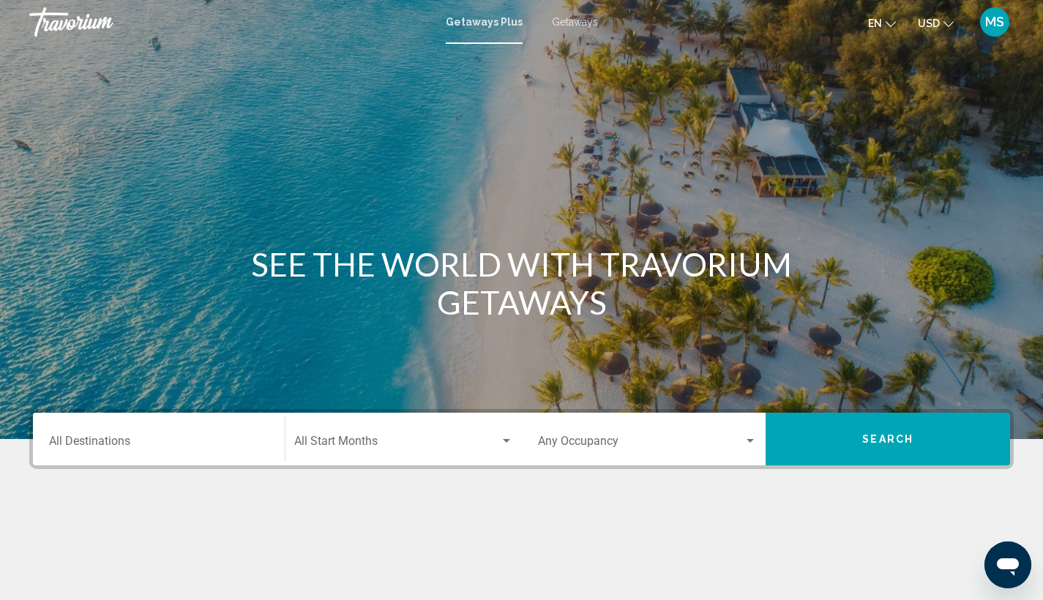
click at [146, 438] on input "Destination All Destinations" at bounding box center [159, 444] width 220 height 13
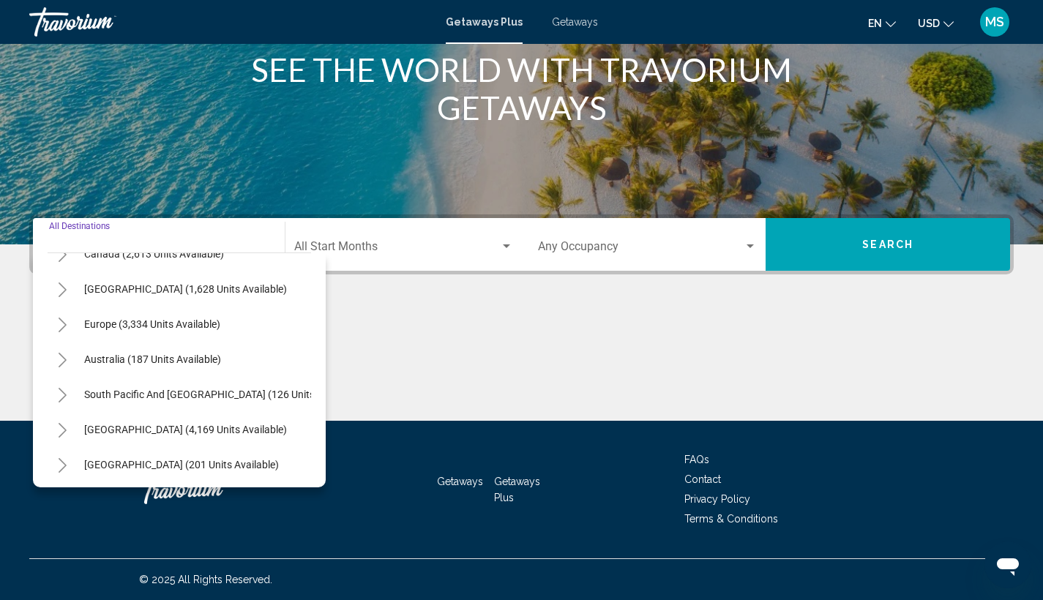
scroll to position [248, 0]
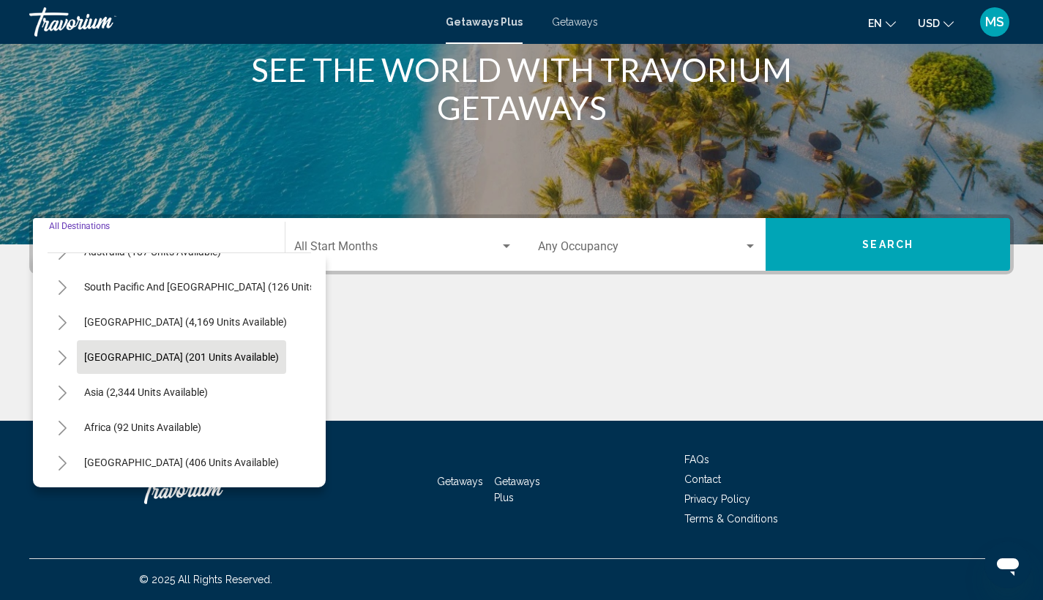
click at [163, 351] on span "[GEOGRAPHIC_DATA] (201 units available)" at bounding box center [181, 357] width 195 height 12
type input "**********"
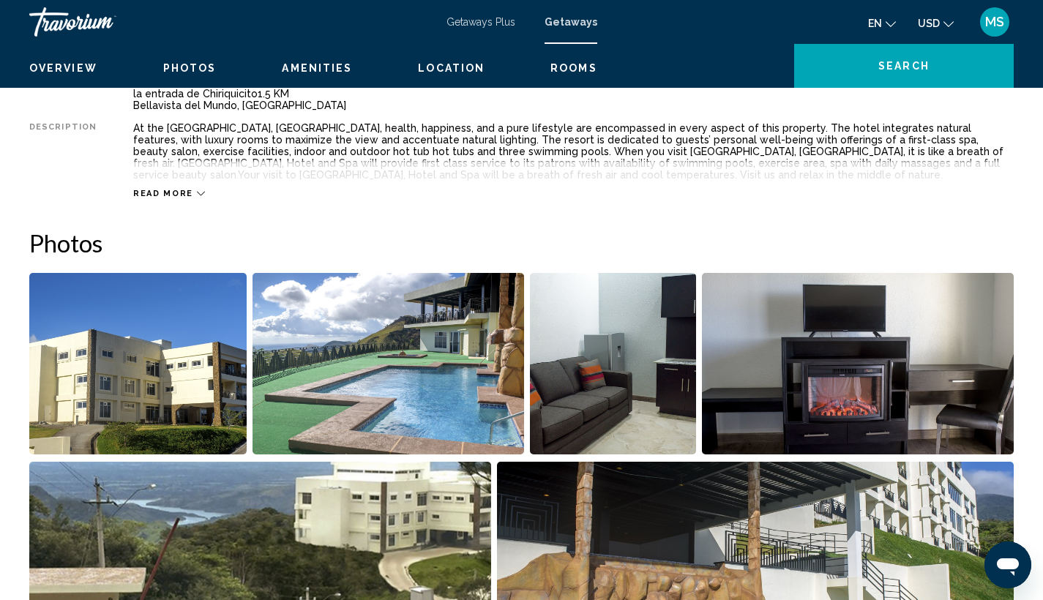
scroll to position [410, 0]
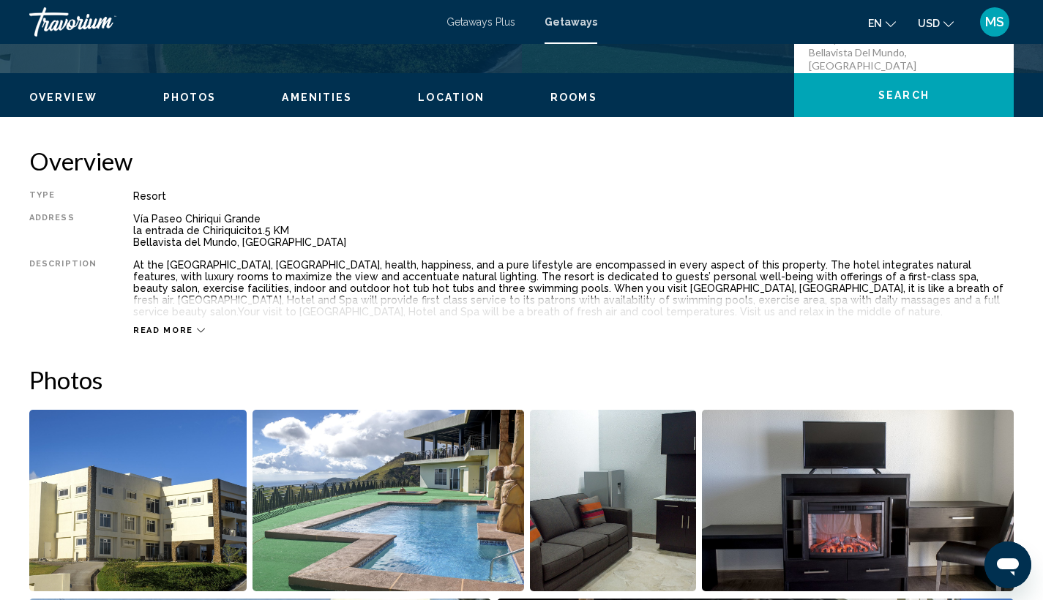
click at [500, 21] on span "Getaways Plus" at bounding box center [481, 22] width 69 height 12
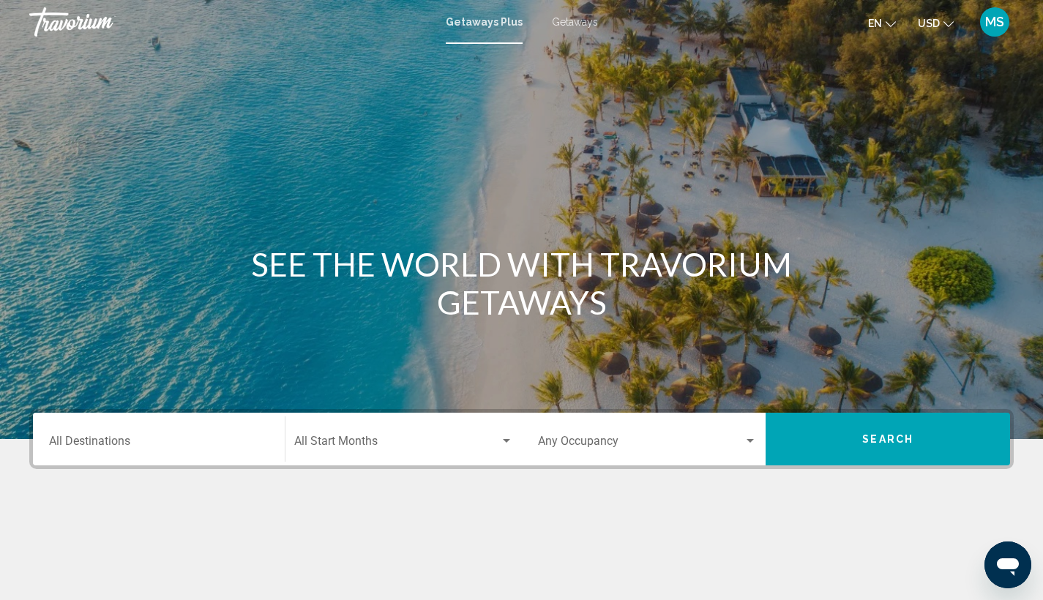
click at [198, 439] on input "Destination All Destinations" at bounding box center [159, 444] width 220 height 13
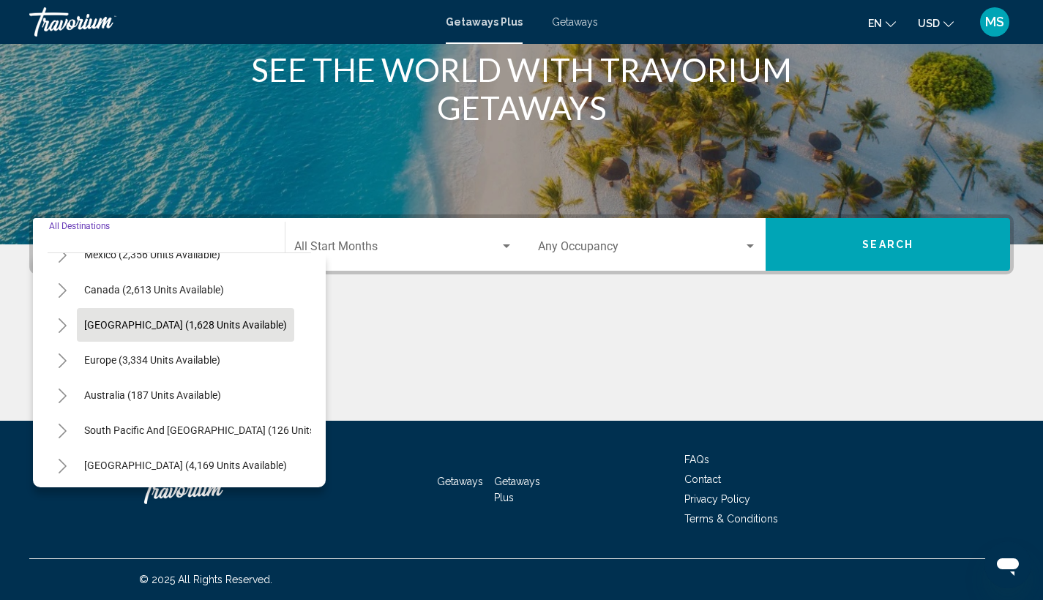
scroll to position [248, 0]
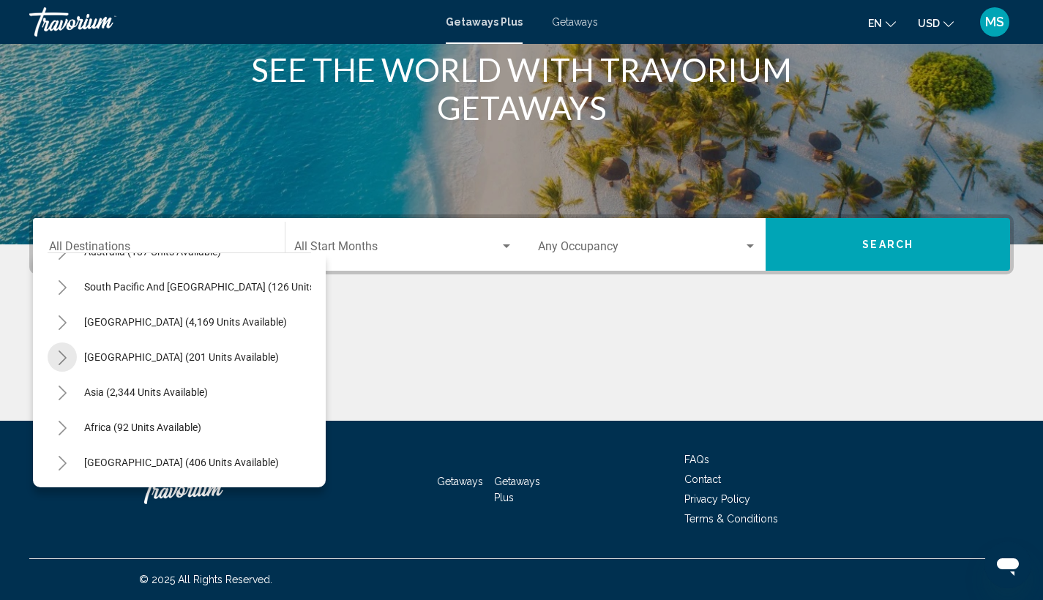
click at [63, 351] on icon "Toggle Central America (201 units available)" at bounding box center [63, 358] width 8 height 15
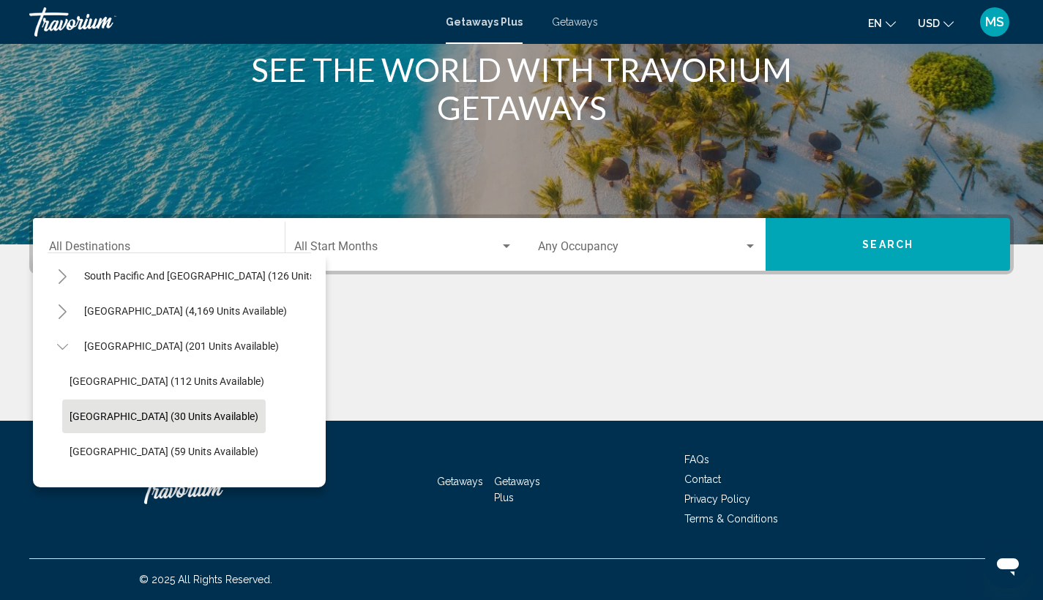
scroll to position [261, 0]
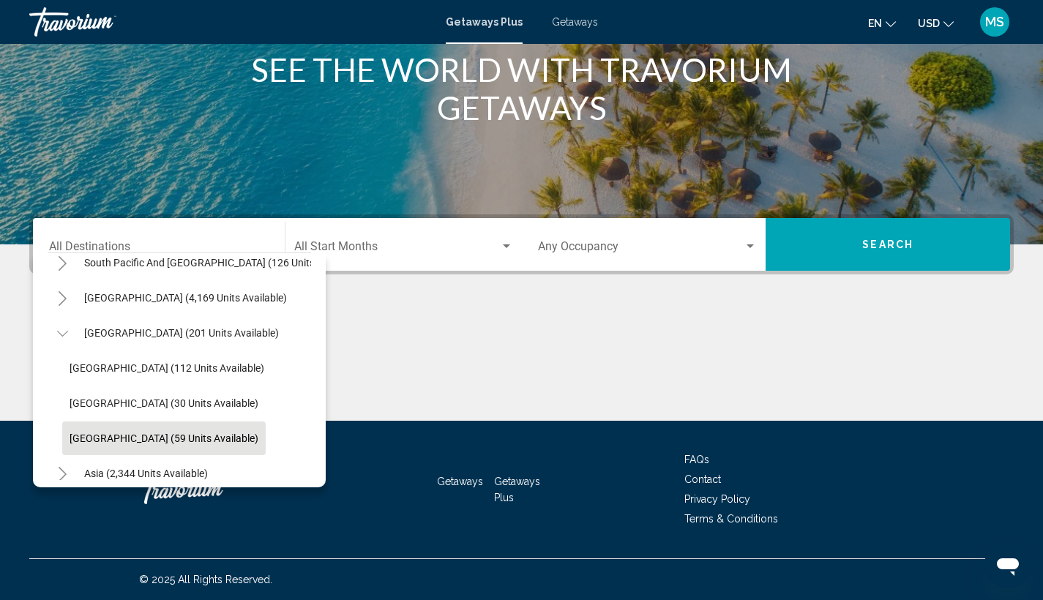
click at [159, 439] on span "[GEOGRAPHIC_DATA] (59 units available)" at bounding box center [164, 439] width 189 height 12
type input "**********"
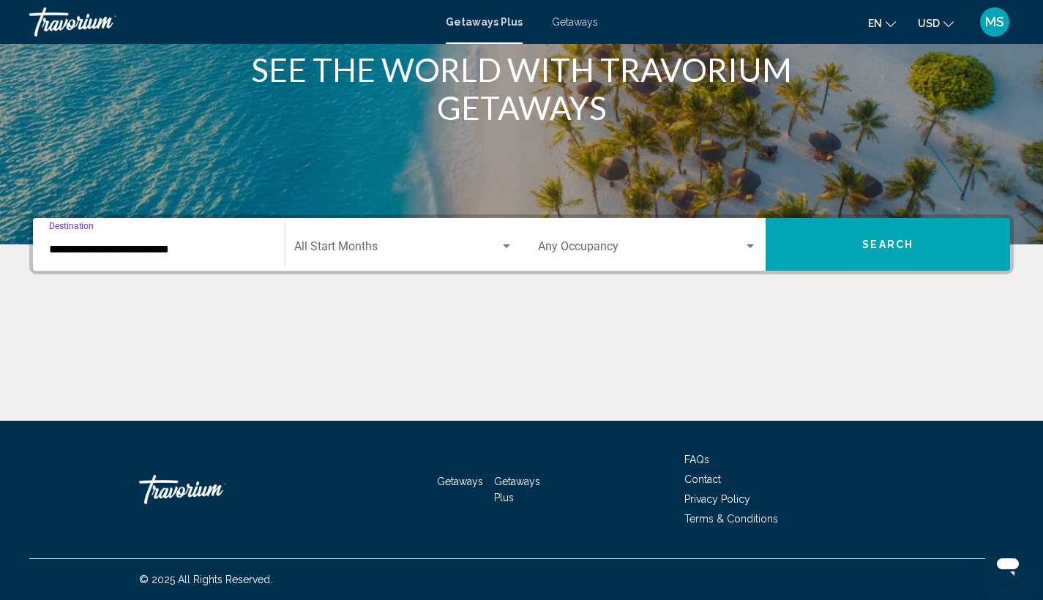
click at [890, 240] on span "Search" at bounding box center [887, 245] width 51 height 12
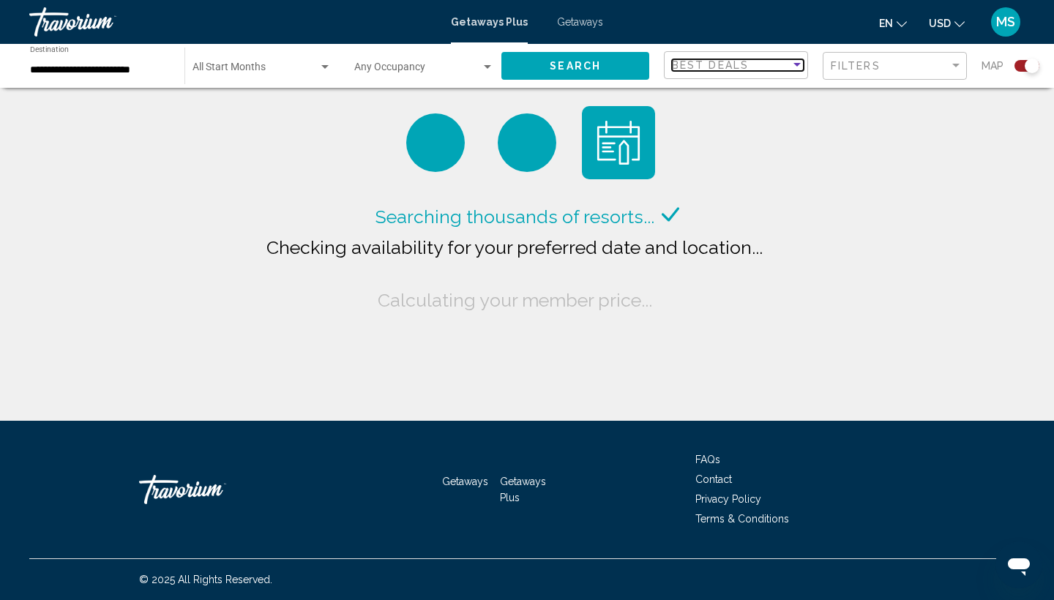
click at [798, 63] on div "Sort by" at bounding box center [797, 65] width 7 height 4
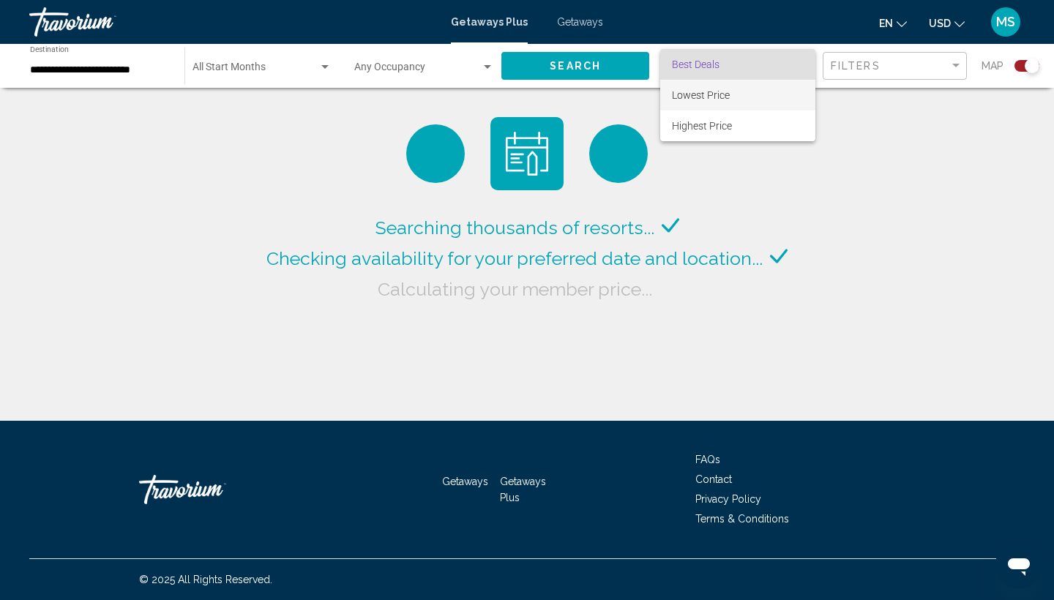
click at [769, 105] on span "Lowest Price" at bounding box center [738, 95] width 132 height 31
